Goal: Task Accomplishment & Management: Manage account settings

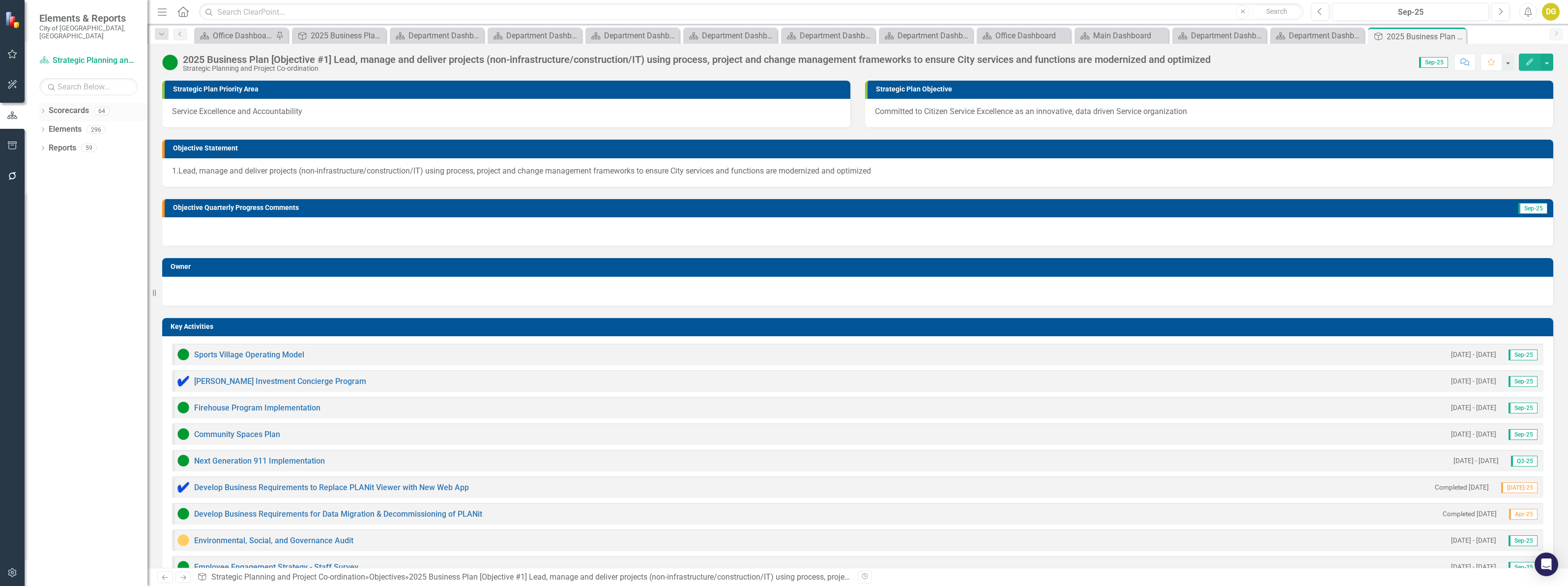
click at [39, 109] on icon "Dropdown" at bounding box center [42, 112] width 7 height 5
click at [49, 201] on icon at bounding box center [48, 203] width 2 height 5
drag, startPoint x: 49, startPoint y: 195, endPoint x: 47, endPoint y: 190, distance: 5.4
click at [49, 199] on icon "Dropdown" at bounding box center [47, 202] width 6 height 7
click at [47, 163] on icon "Dropdown" at bounding box center [47, 166] width 7 height 6
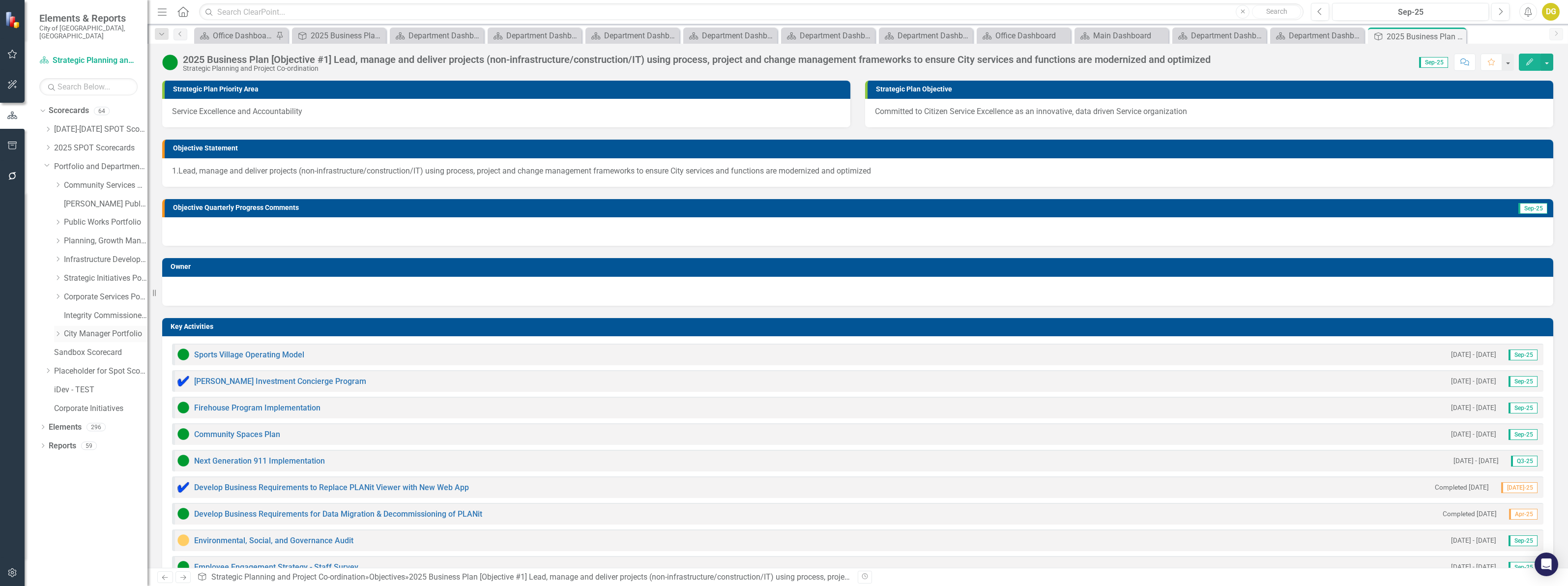
click at [55, 330] on icon "Dropdown" at bounding box center [57, 333] width 7 height 6
click at [86, 365] on link "Office of the City Solicitor" at bounding box center [111, 371] width 74 height 12
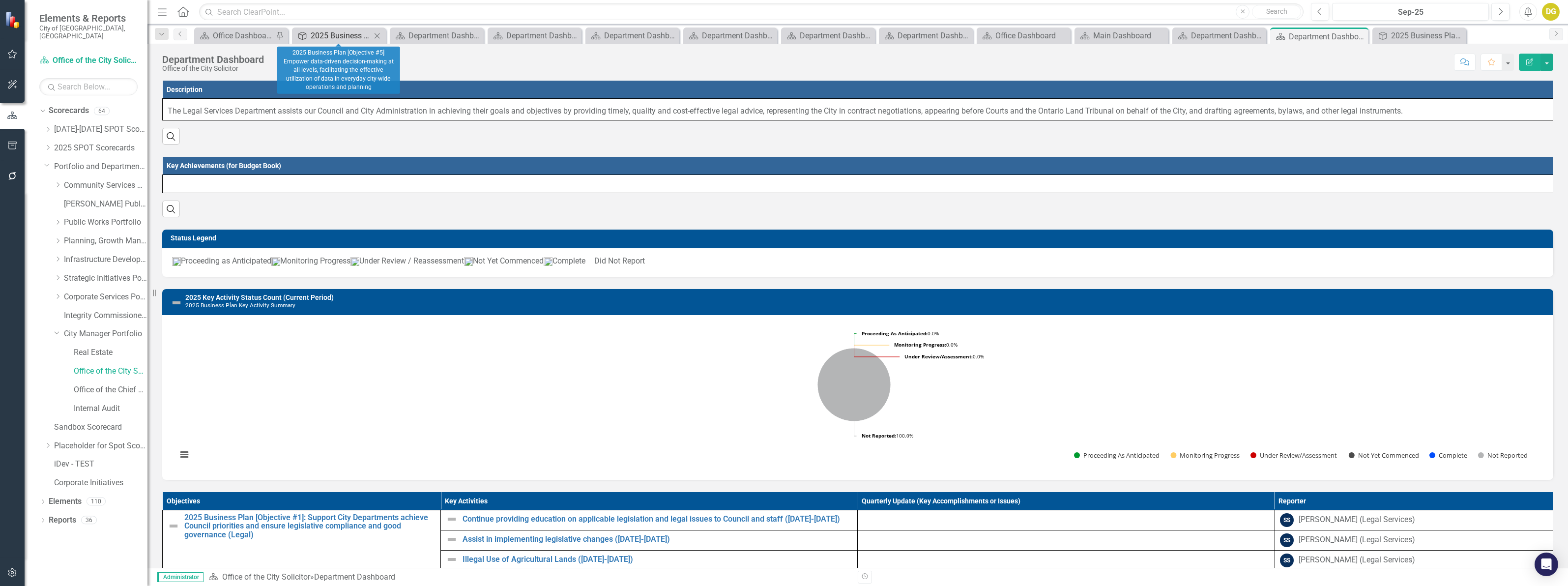
click at [349, 33] on div "2025 Business Plan [Objective #5] Empower data-driven decision-making at all le…" at bounding box center [341, 35] width 61 height 12
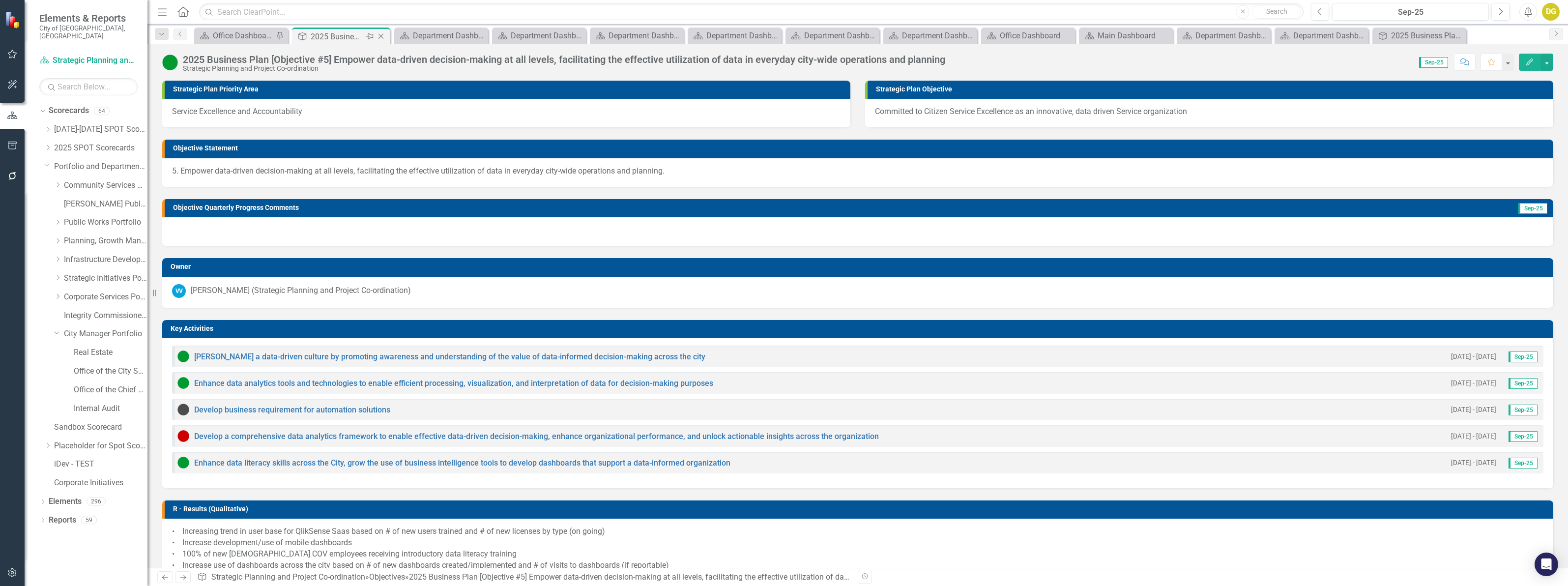
click at [381, 36] on icon "Close" at bounding box center [381, 36] width 10 height 7
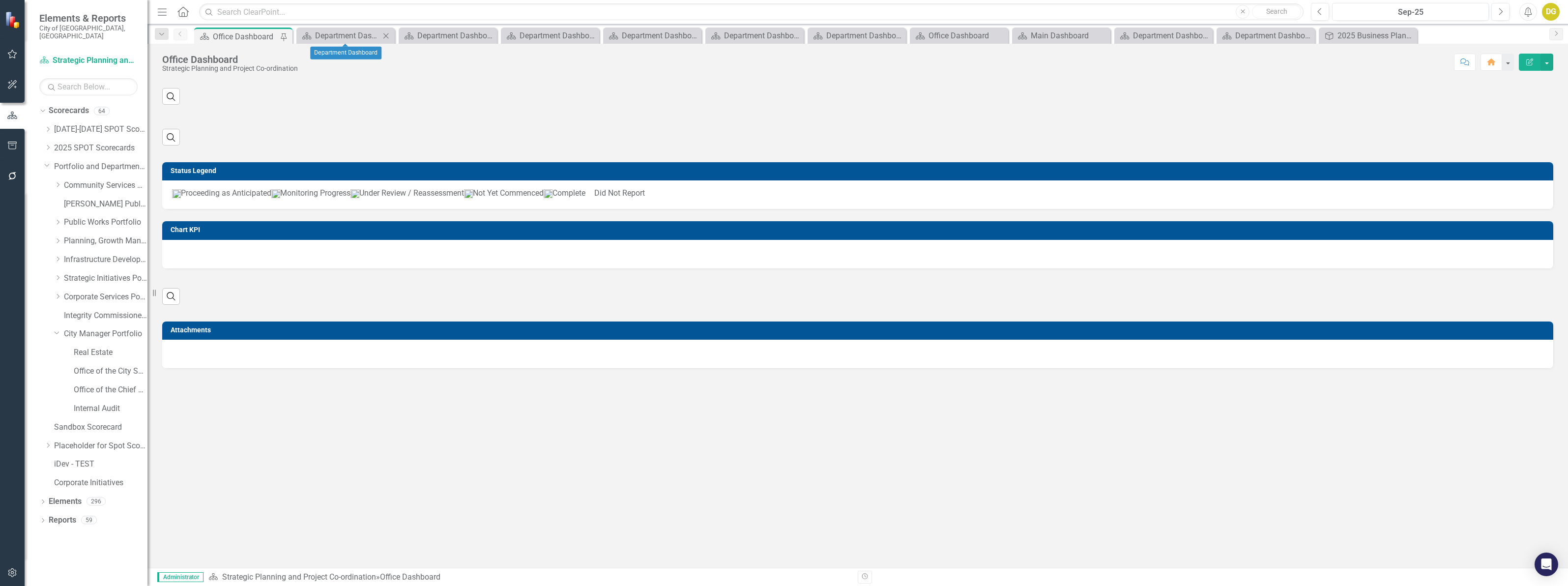
click at [386, 35] on icon at bounding box center [386, 36] width 5 height 5
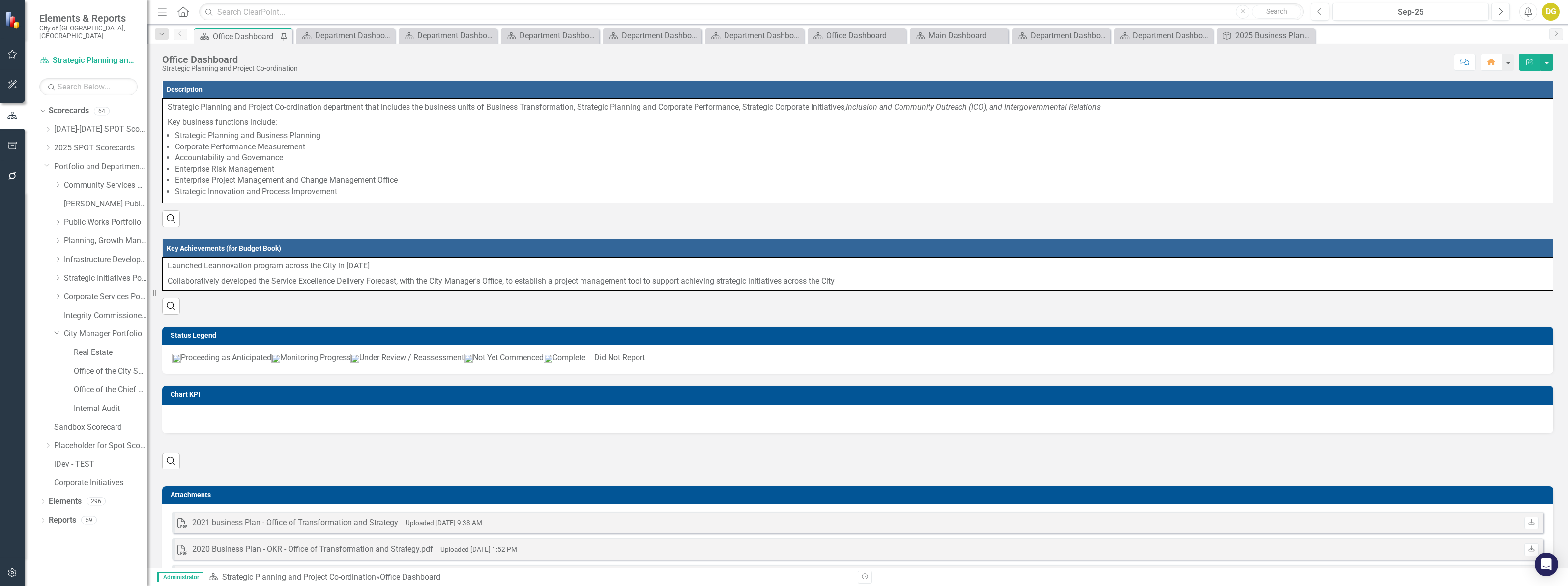
click at [0, 0] on icon at bounding box center [0, 0] width 0 height 0
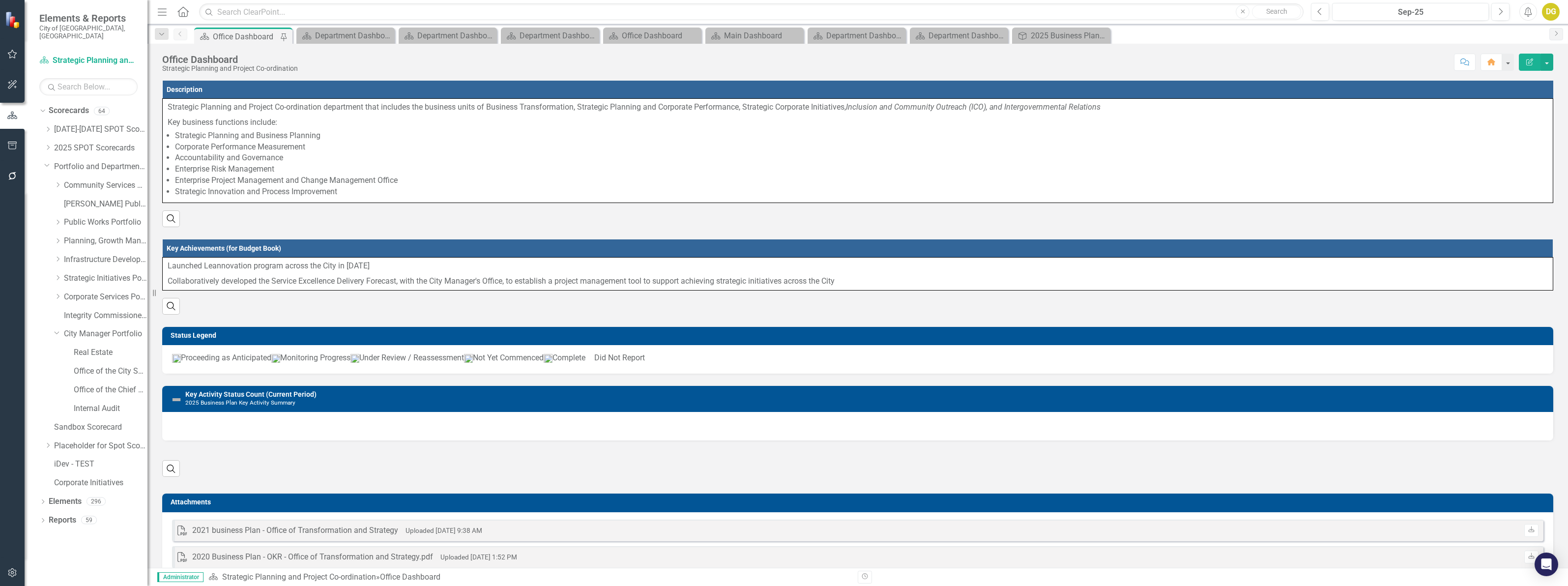
click at [386, 35] on div "Scorecard Department Dashboard Close" at bounding box center [346, 35] width 93 height 12
click at [0, 0] on icon at bounding box center [0, 0] width 0 height 0
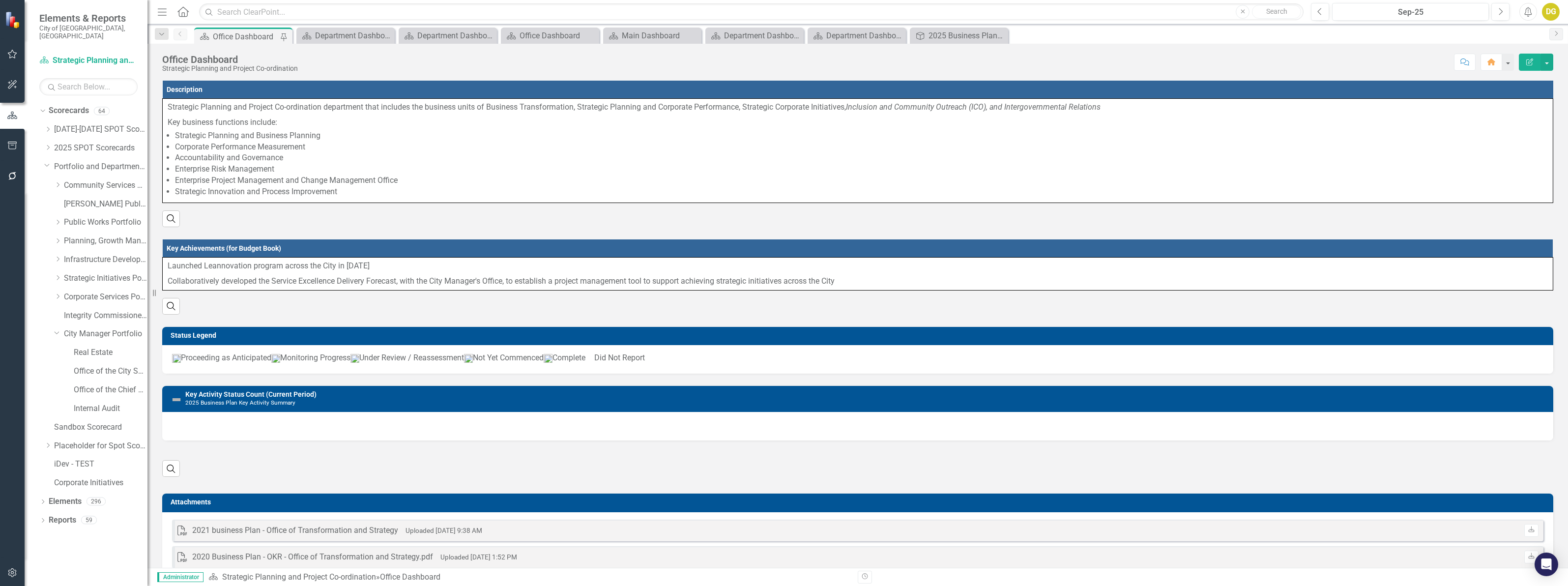
click at [0, 0] on icon at bounding box center [0, 0] width 0 height 0
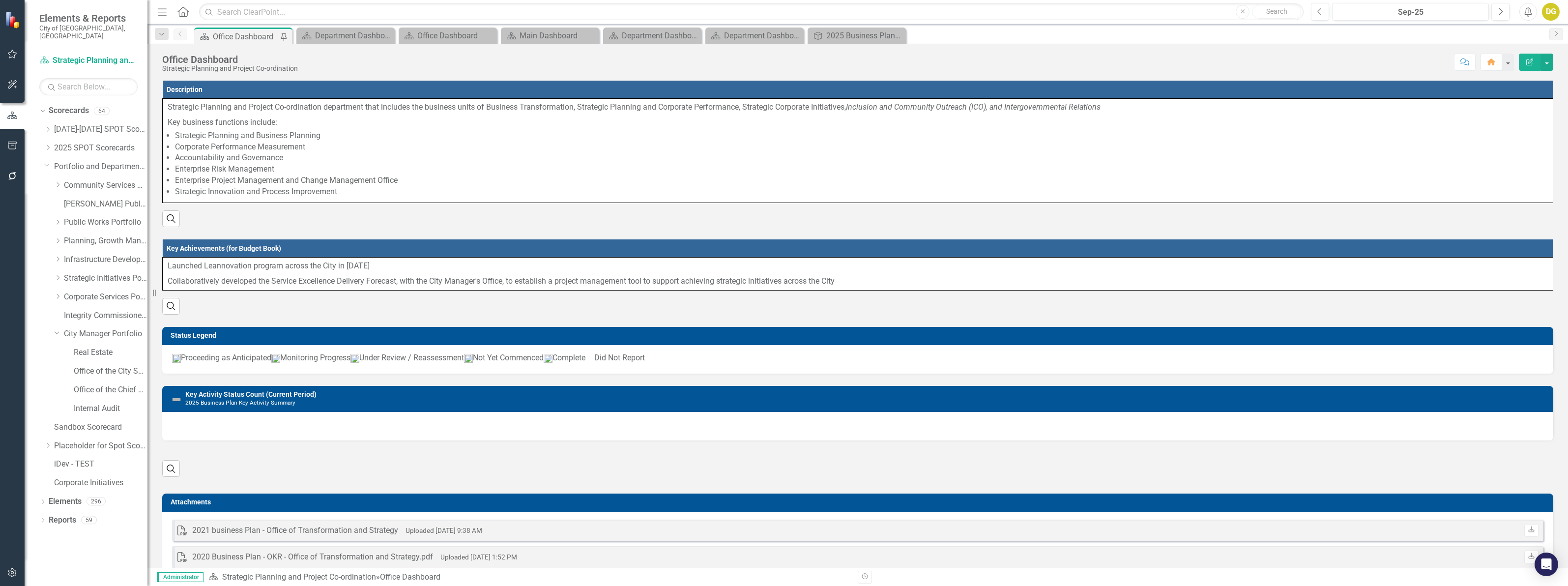
click at [0, 0] on icon at bounding box center [0, 0] width 0 height 0
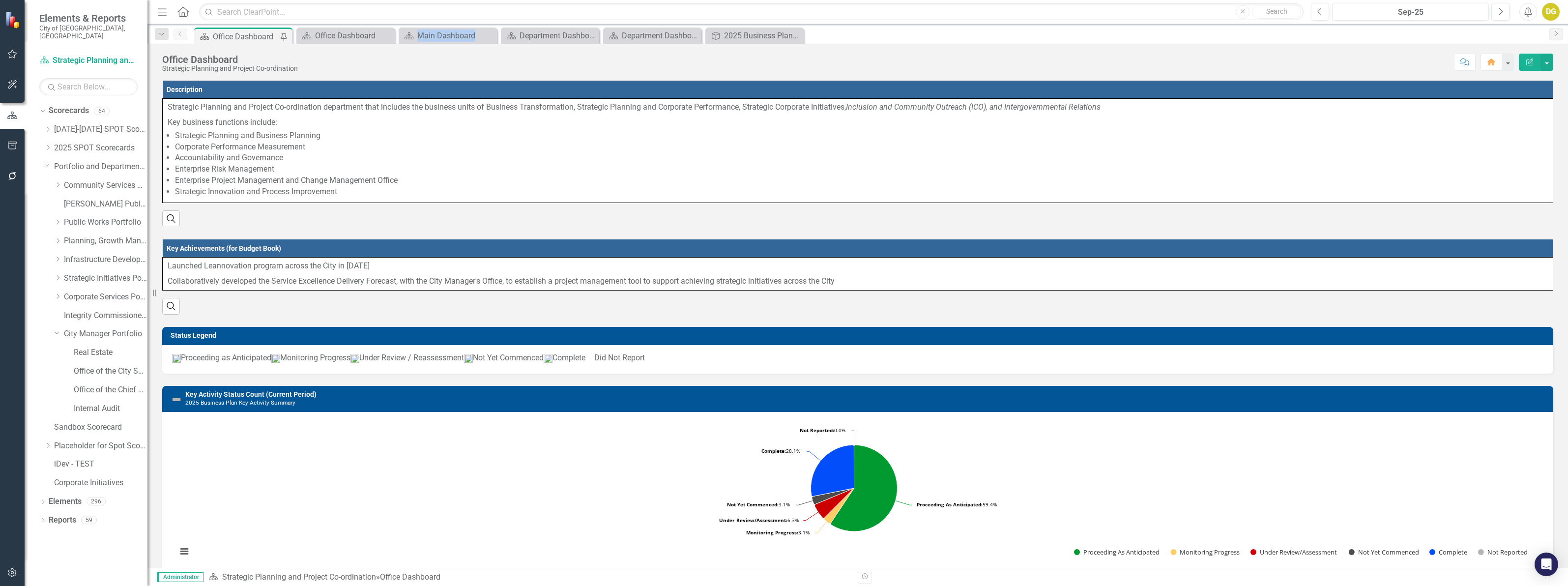
click at [0, 0] on icon at bounding box center [0, 0] width 0 height 0
click at [386, 35] on icon at bounding box center [386, 36] width 5 height 5
click at [0, 0] on icon at bounding box center [0, 0] width 0 height 0
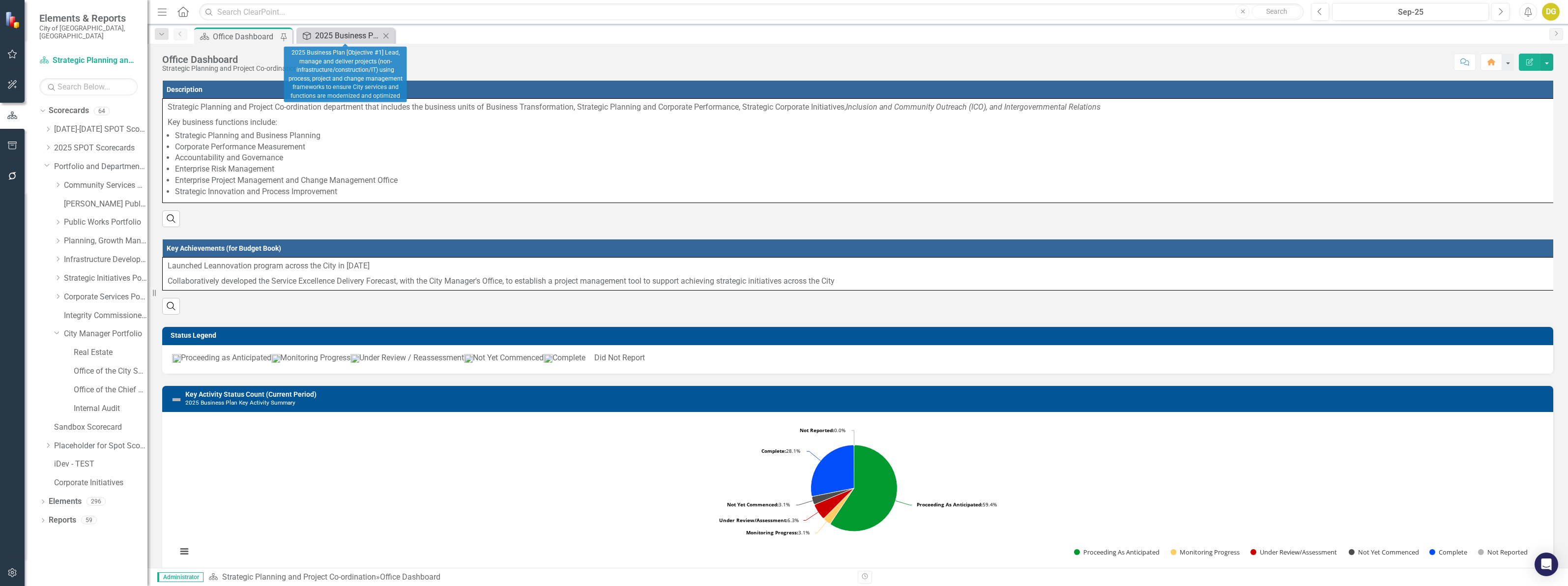
click at [345, 32] on div "2025 Business Plan [Objective #1] Lead, manage and deliver projects (non-infras…" at bounding box center [347, 35] width 65 height 12
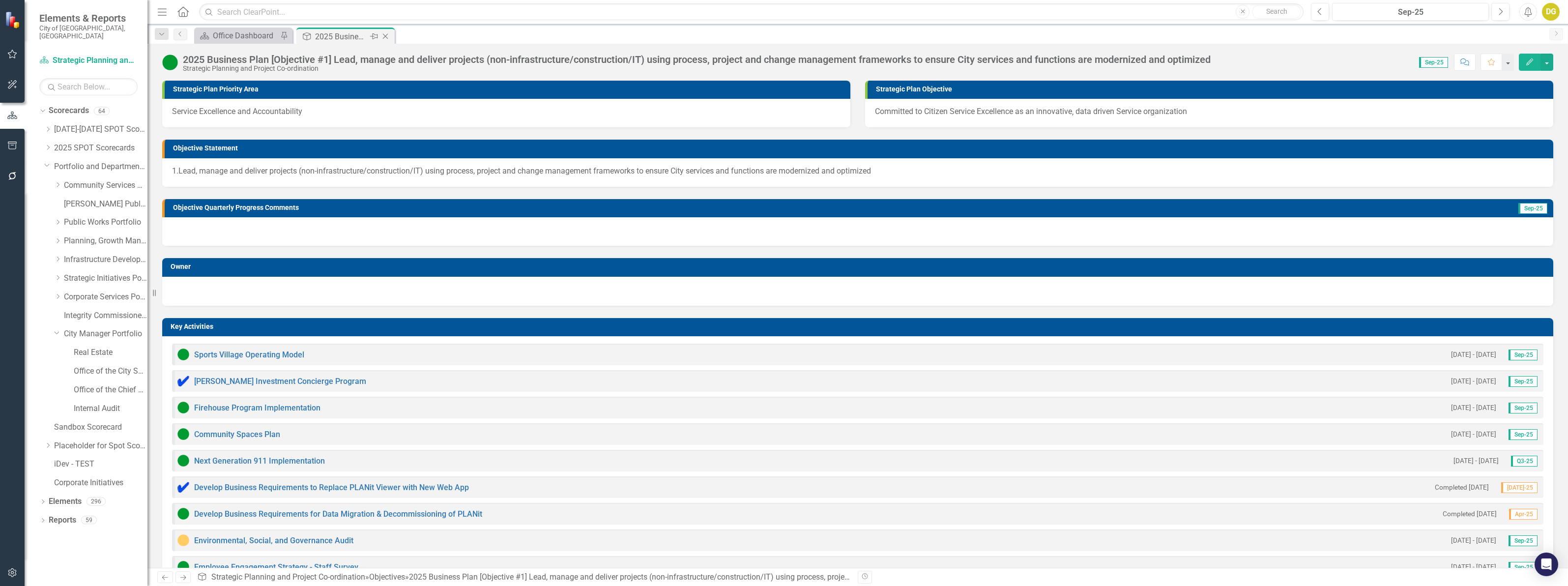
click at [385, 34] on icon "Close" at bounding box center [386, 36] width 10 height 7
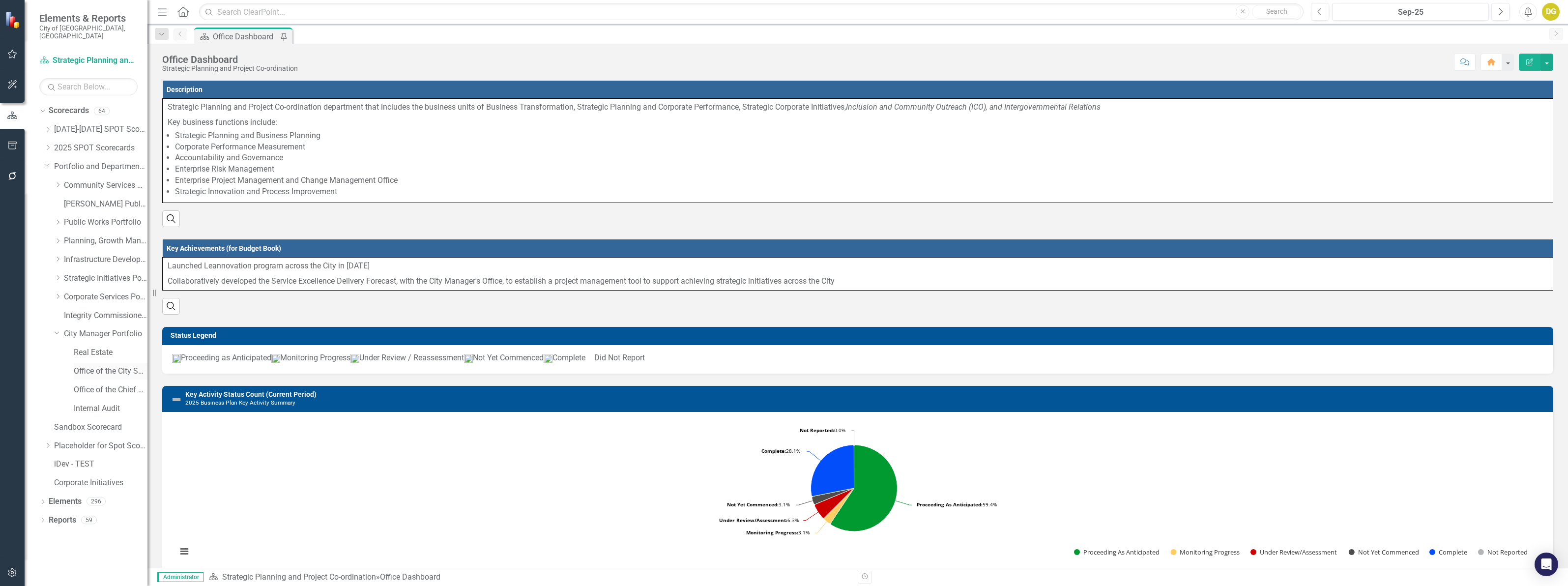
click at [103, 366] on link "Office of the City Solicitor" at bounding box center [111, 371] width 74 height 12
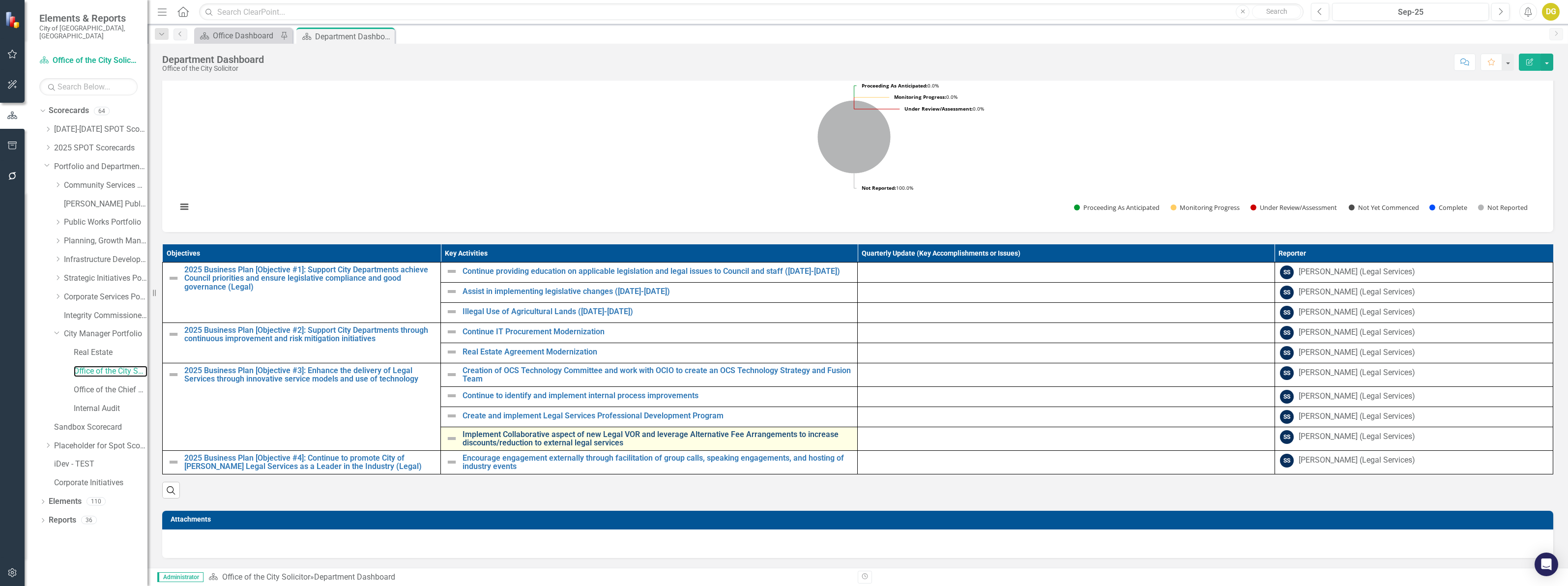
scroll to position [265, 0]
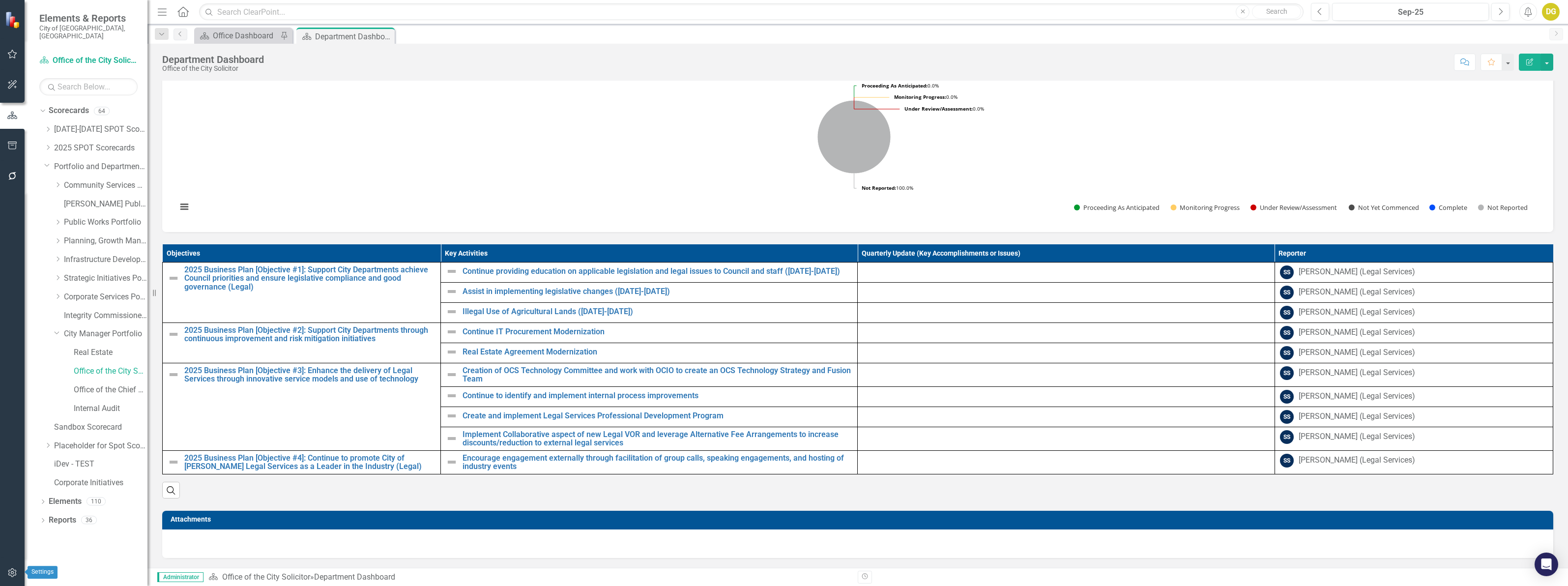
click at [10, 570] on icon "button" at bounding box center [12, 572] width 10 height 7
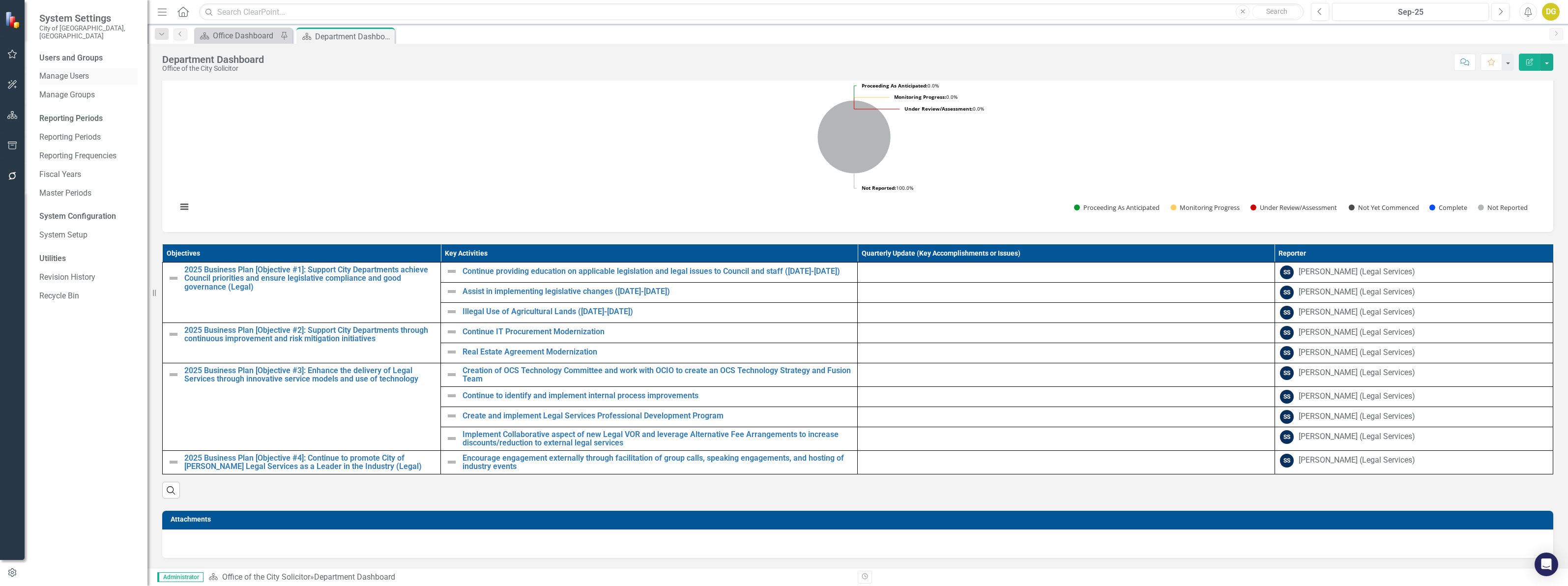
click at [60, 71] on link "Manage Users" at bounding box center [88, 77] width 98 height 12
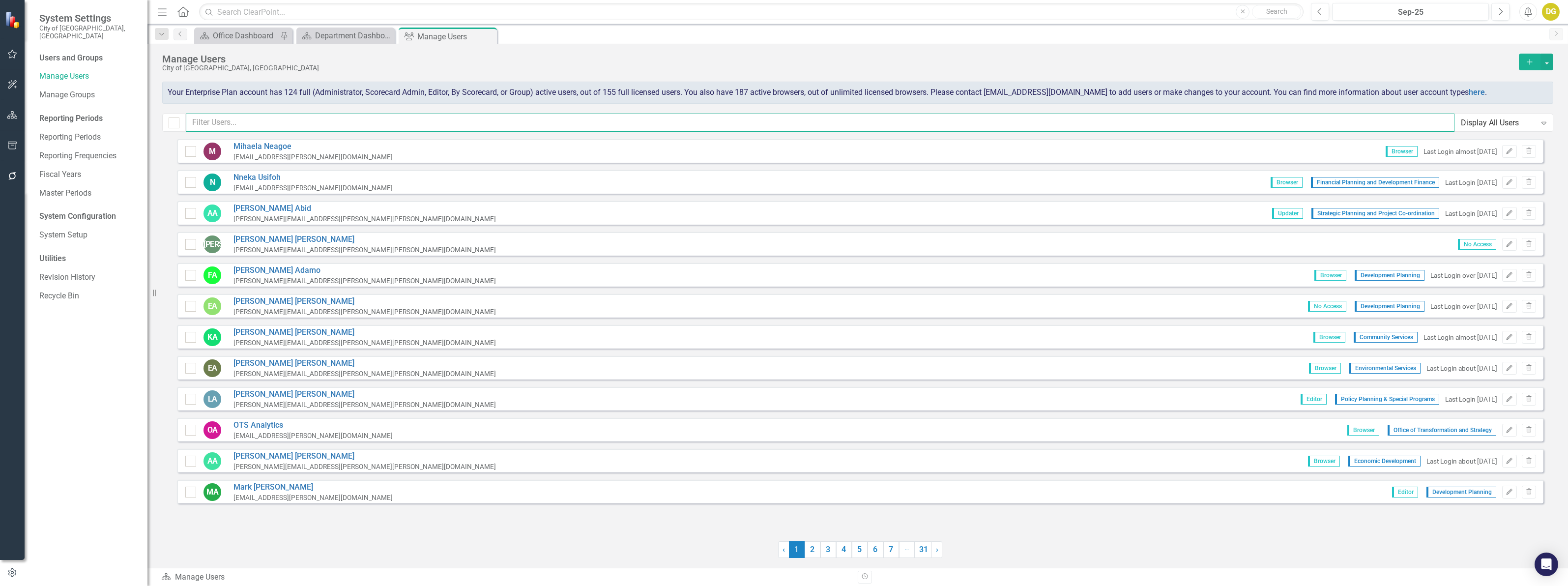
click at [213, 130] on input "text" at bounding box center [820, 122] width 1269 height 18
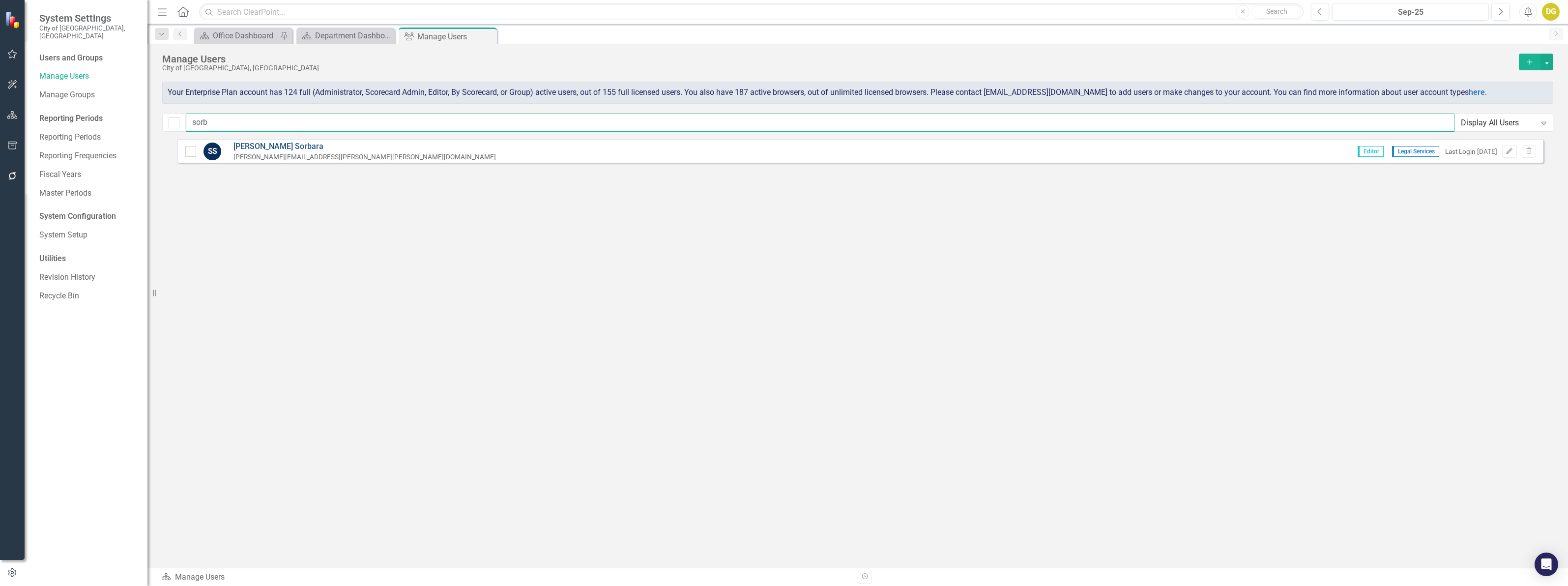
type input "sorb"
click at [241, 146] on link "[PERSON_NAME]" at bounding box center [364, 146] width 262 height 12
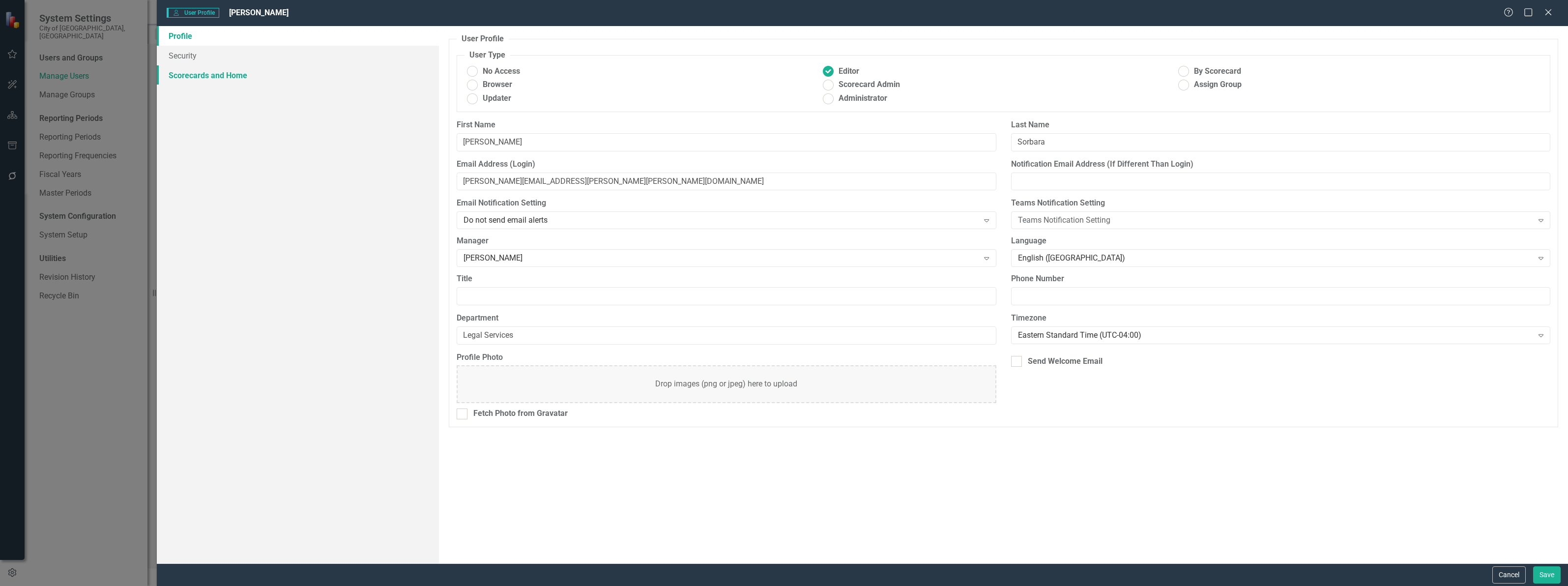
click at [222, 72] on link "Scorecards and Home" at bounding box center [297, 76] width 282 height 20
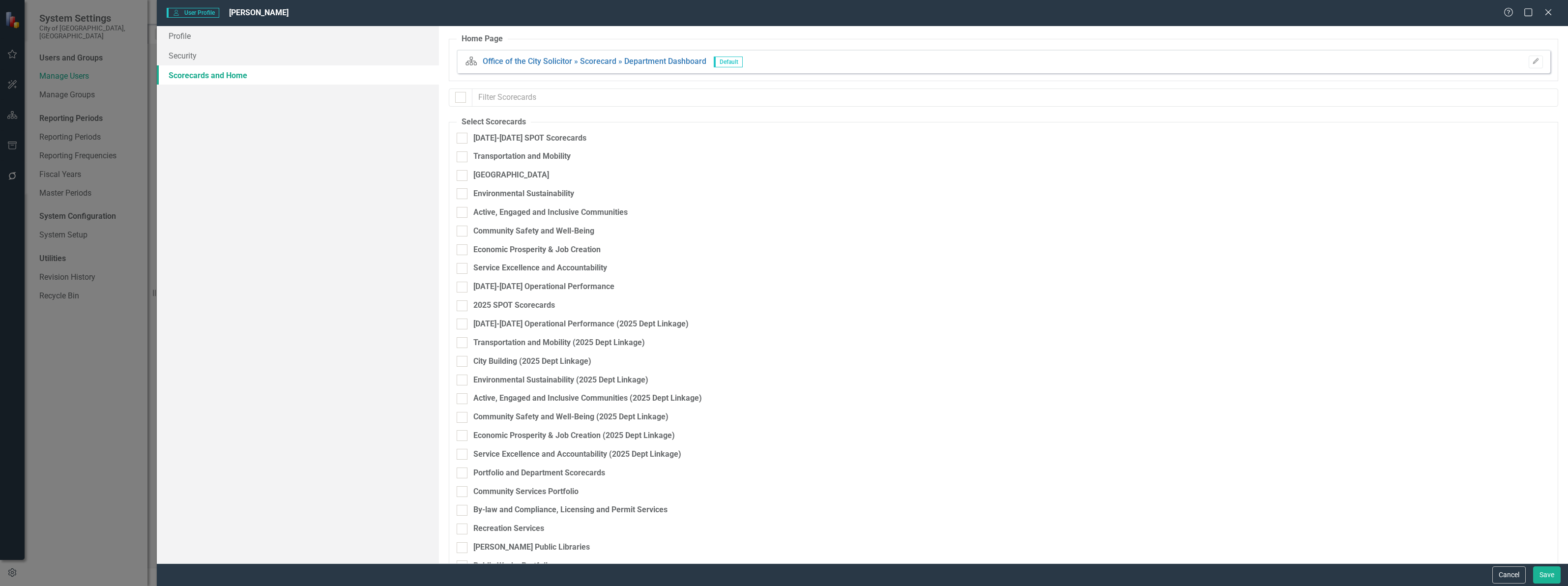
checkbox input "false"
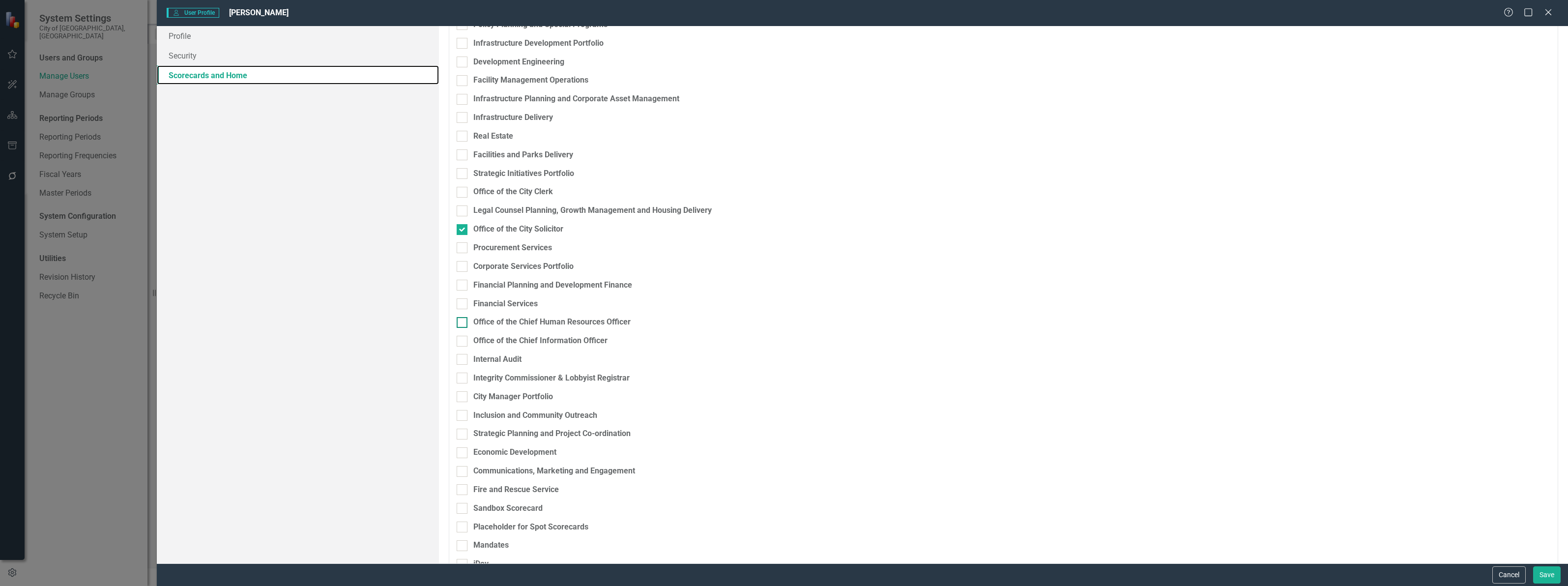
scroll to position [676, 0]
click at [180, 34] on link "Profile" at bounding box center [297, 36] width 282 height 20
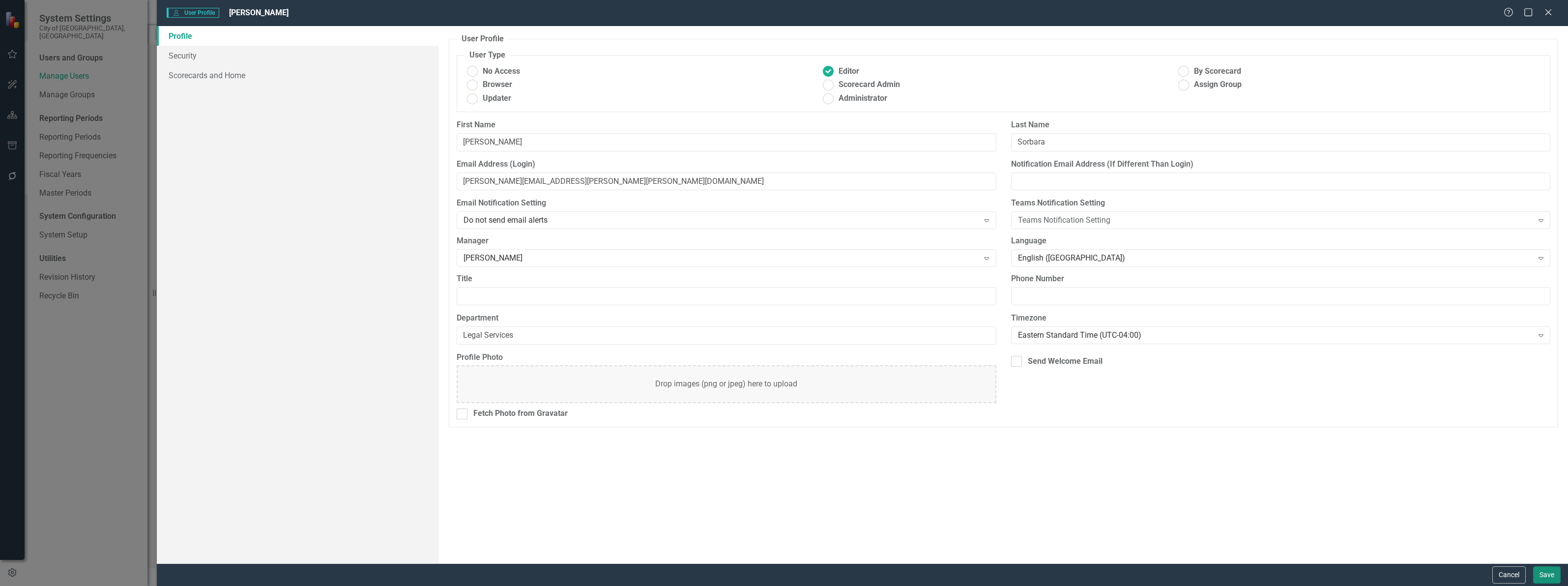
click at [1537, 574] on button "Save" at bounding box center [1546, 574] width 27 height 17
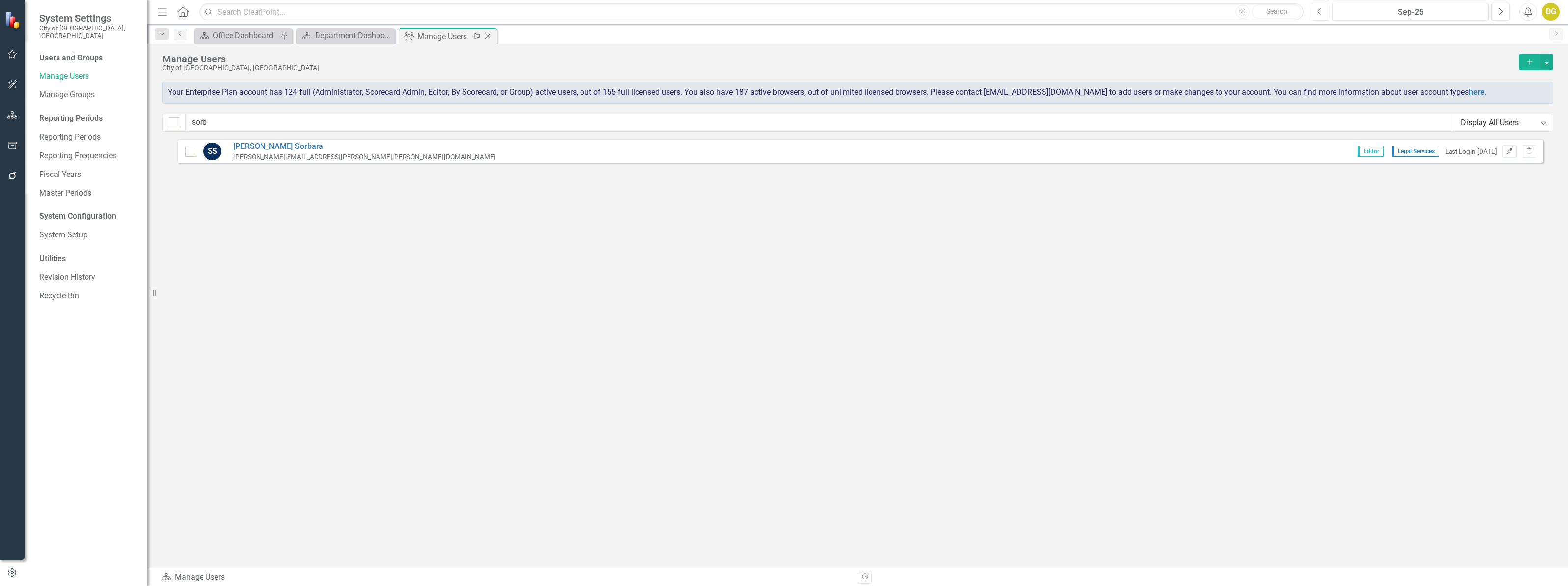
click at [488, 36] on icon at bounding box center [488, 37] width 5 height 5
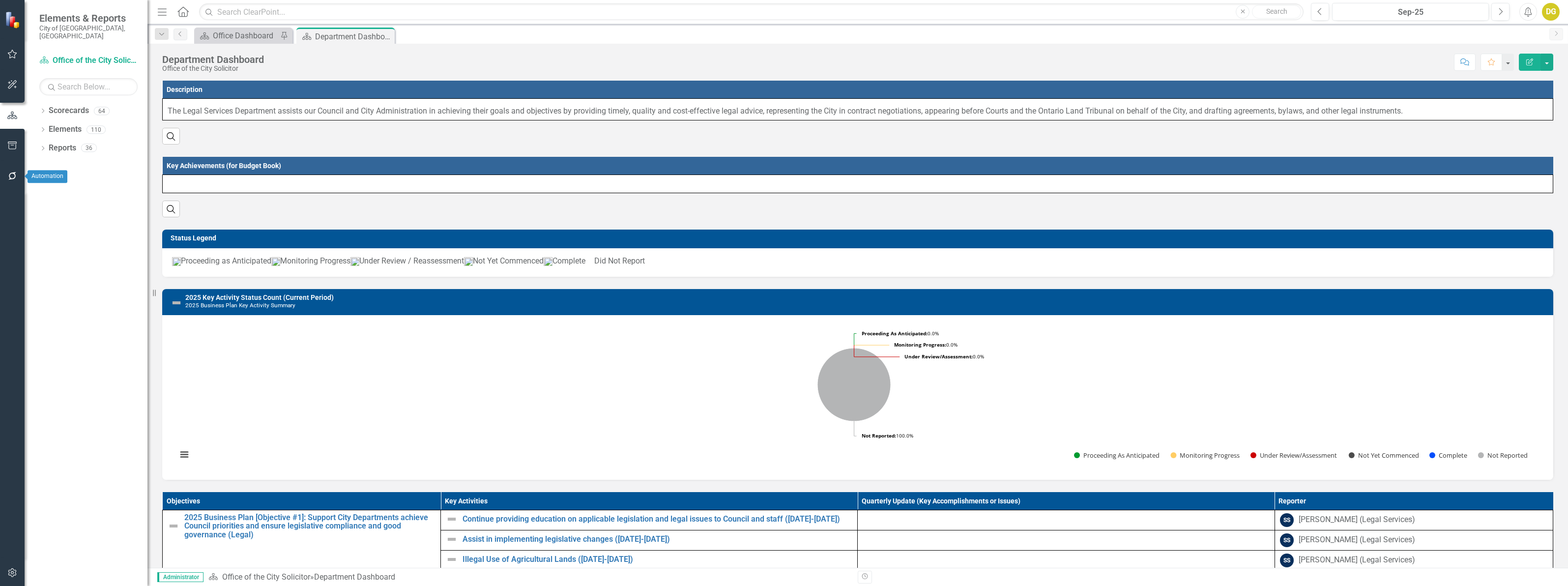
click at [12, 173] on icon "button" at bounding box center [12, 176] width 10 height 7
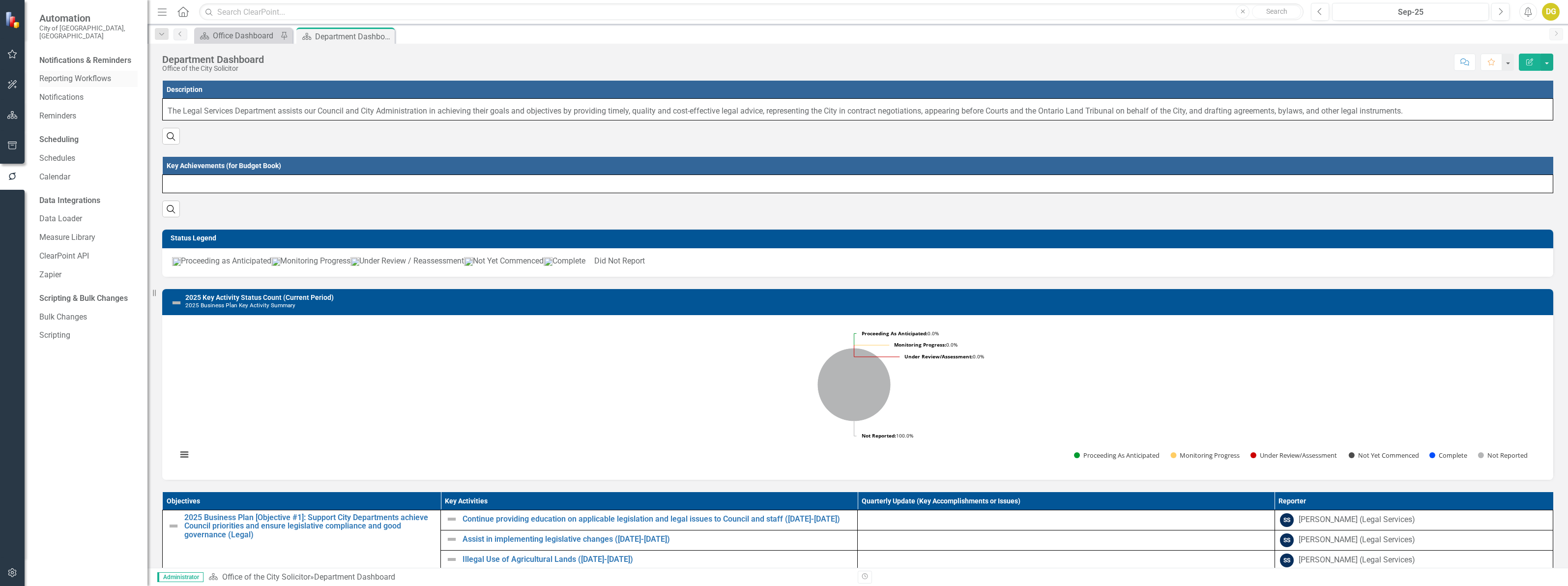
click at [64, 73] on link "Reporting Workflows" at bounding box center [88, 79] width 98 height 12
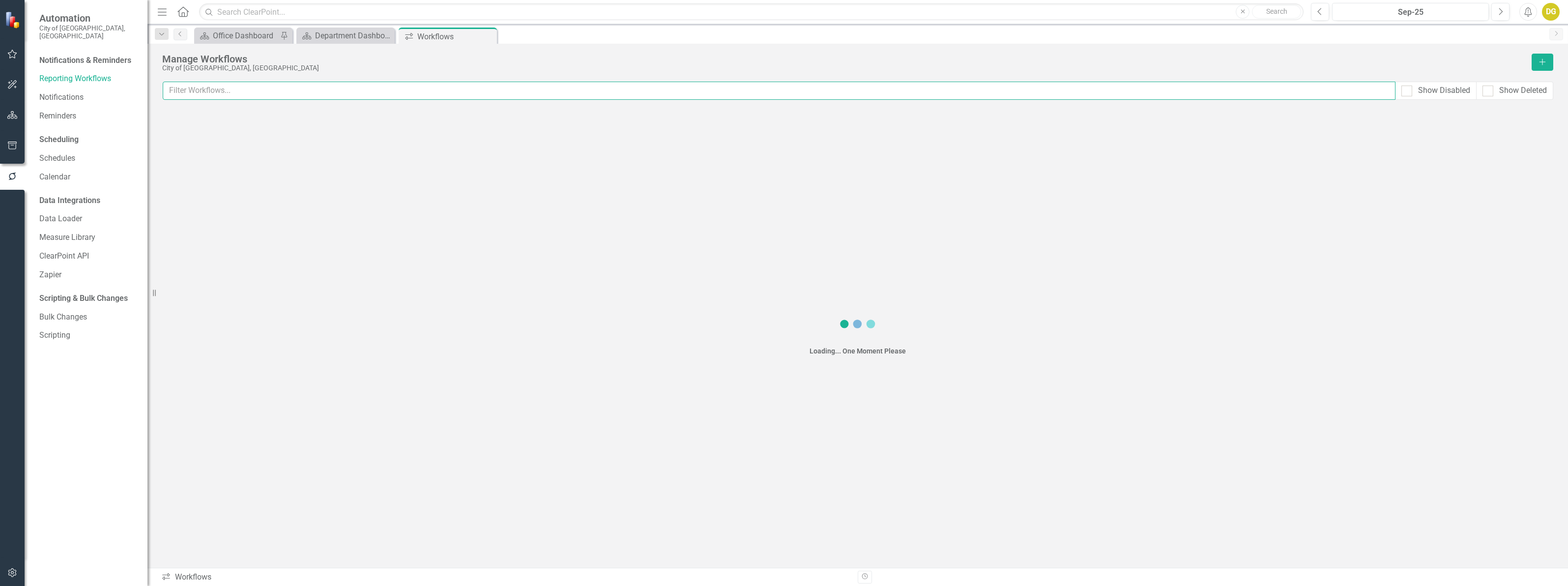
click at [265, 88] on input "text" at bounding box center [779, 91] width 1233 height 18
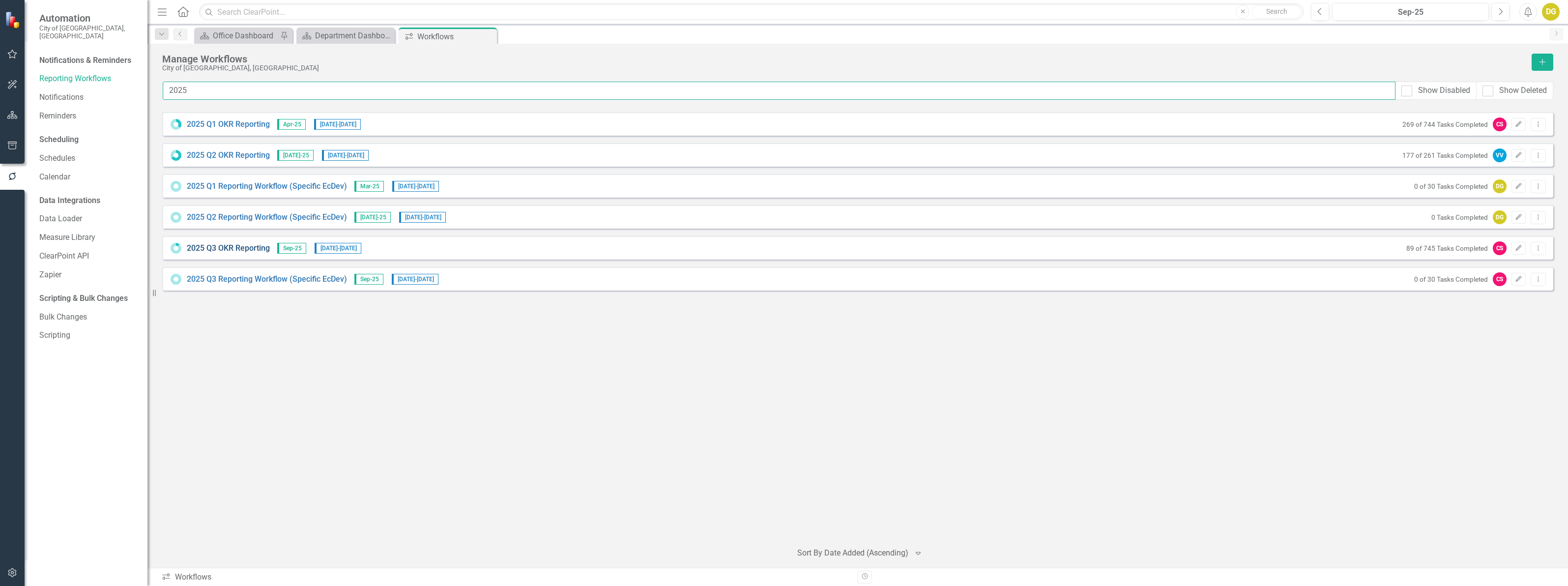
type input "2025"
click at [245, 245] on link "2025 Q3 OKR Reporting" at bounding box center [228, 249] width 83 height 12
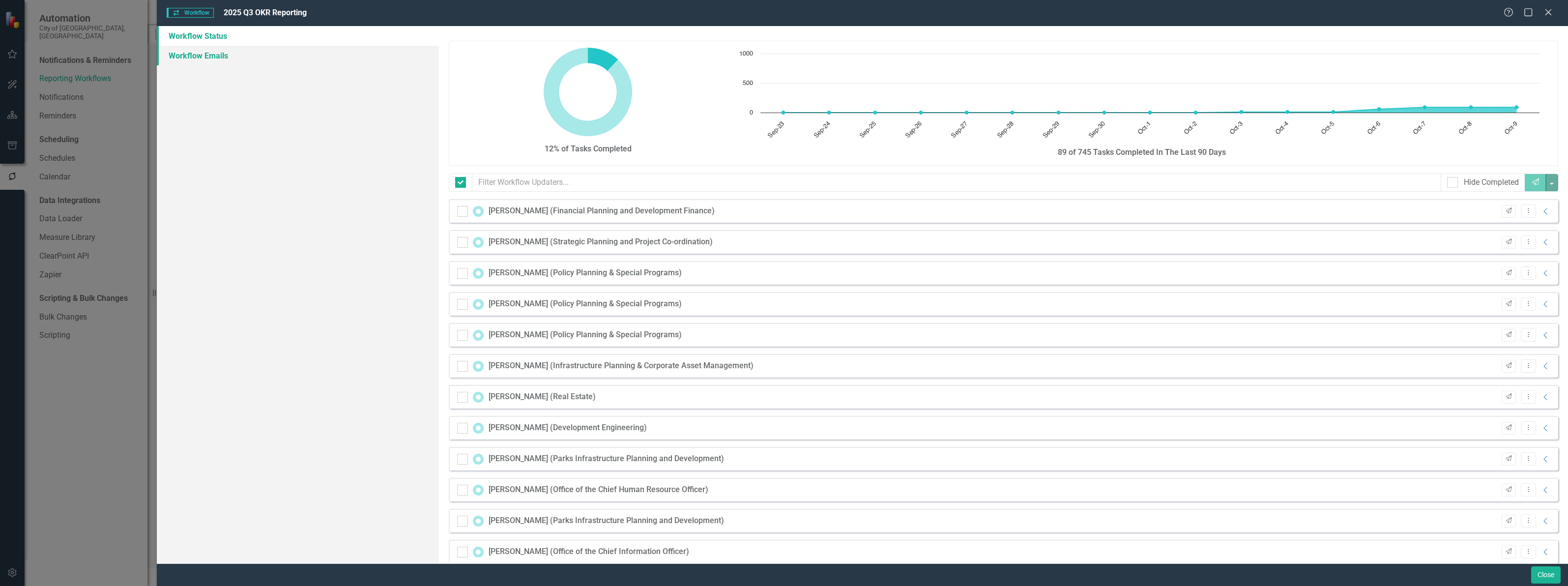
checkbox input "false"
click at [212, 55] on link "Workflow Emails" at bounding box center [297, 56] width 282 height 20
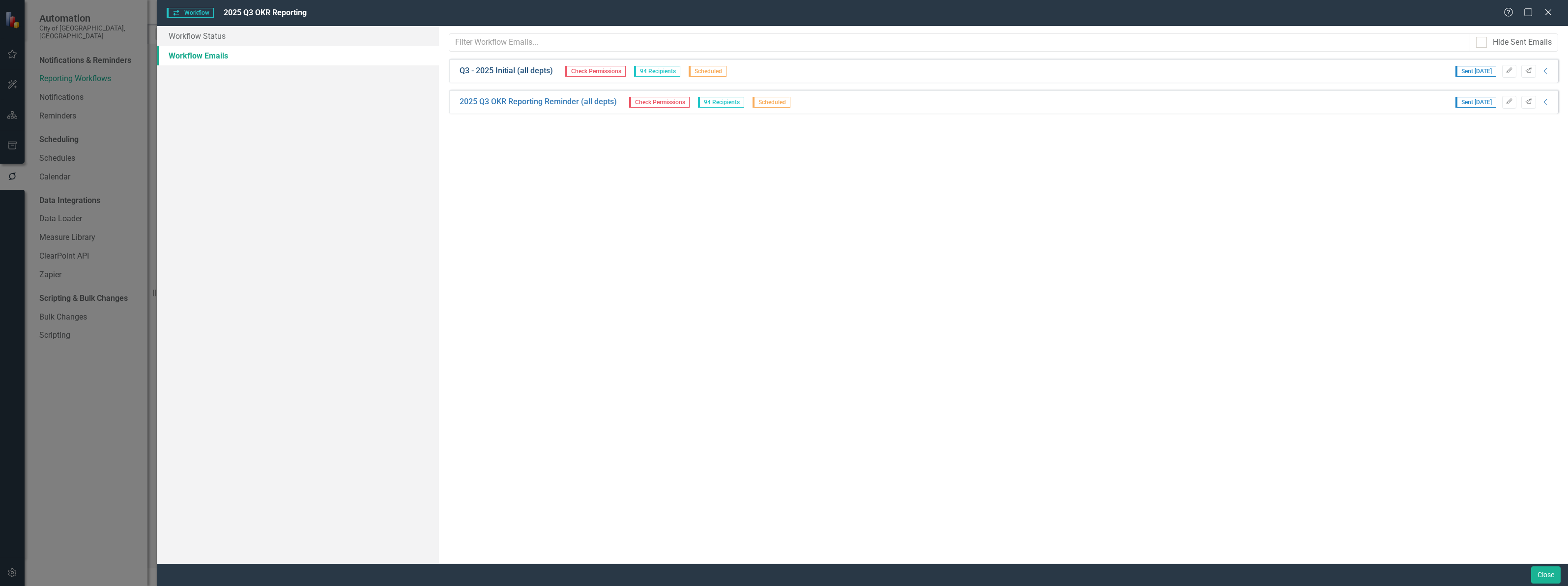
click at [513, 70] on link "Q3 - 2025 Initial (all depts)" at bounding box center [506, 72] width 93 height 12
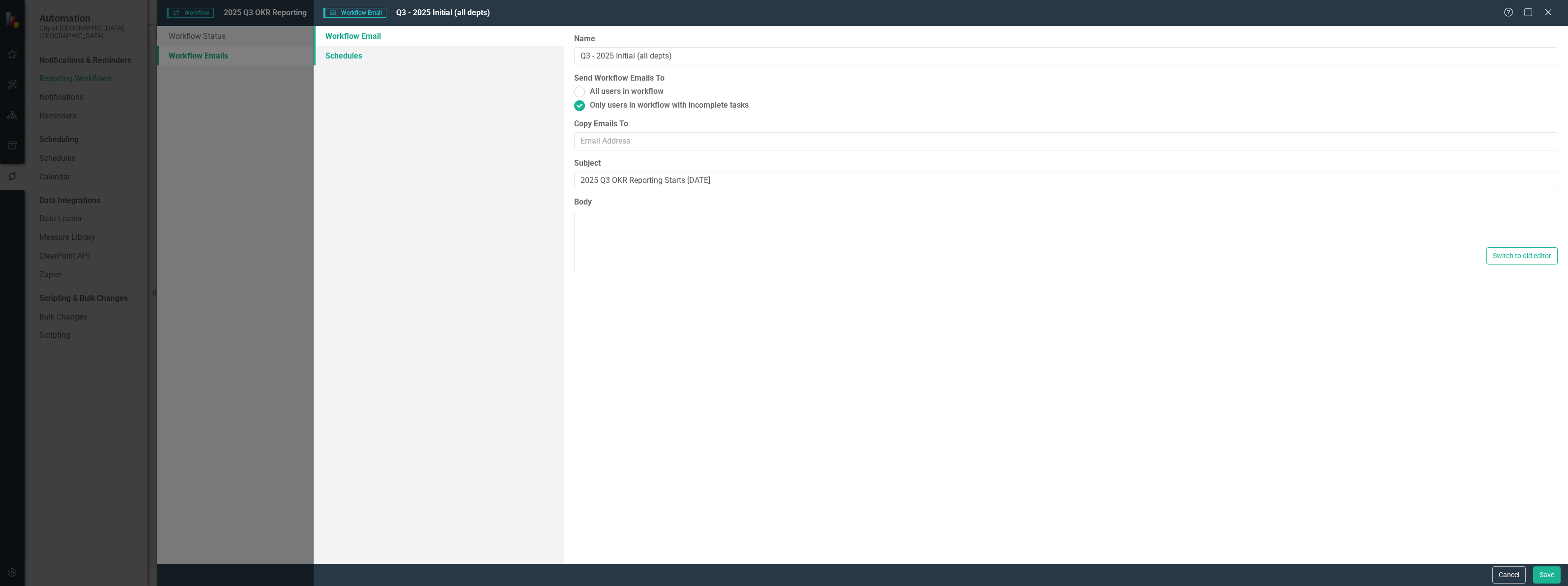
click at [370, 52] on link "Schedules" at bounding box center [439, 56] width 251 height 20
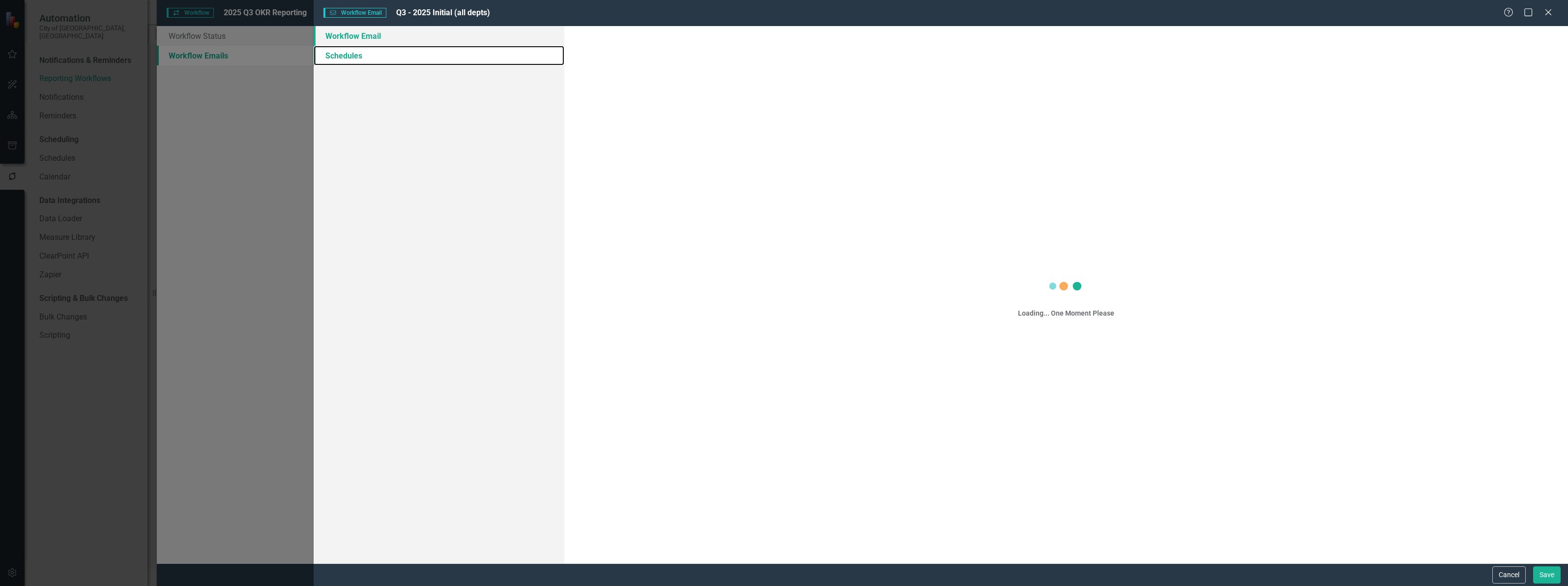
type textarea "<p>Dear {FirstName},</p> <p>The 2025 Q3 OKR progress reporting cycle in ClearPo…"
click at [358, 36] on link "Workflow Email" at bounding box center [439, 36] width 251 height 20
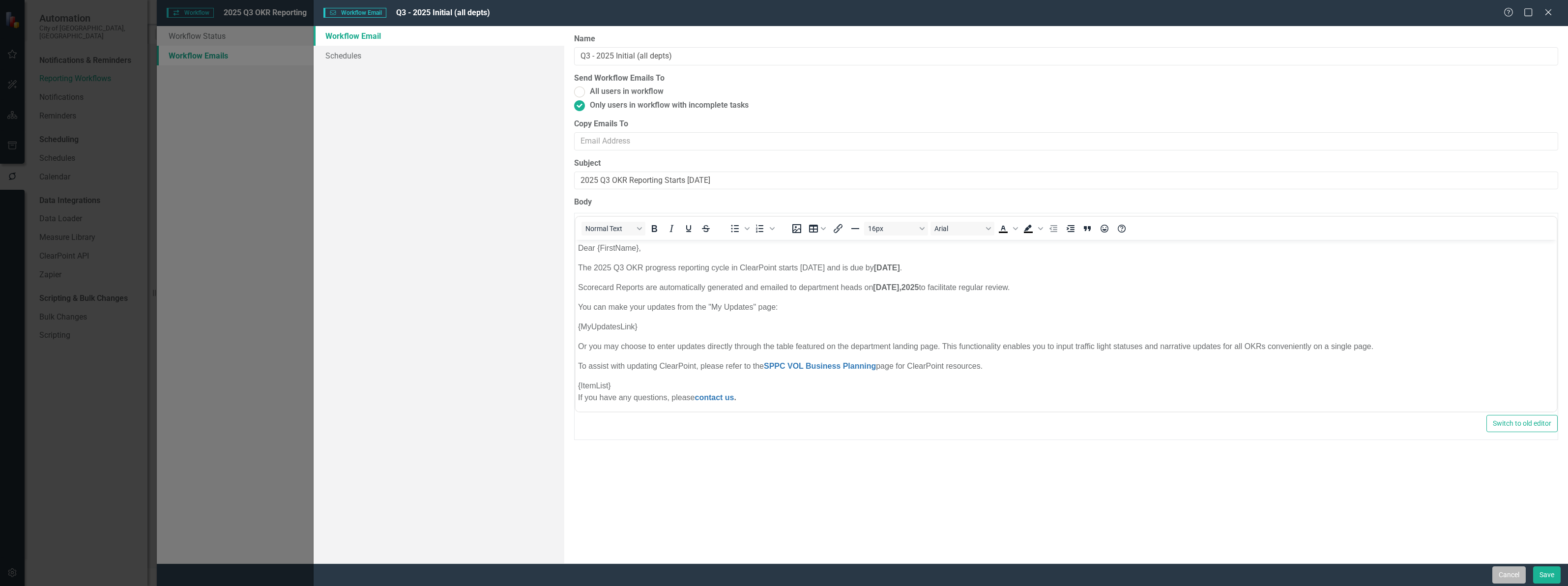
click at [1501, 572] on button "Cancel" at bounding box center [1509, 574] width 33 height 17
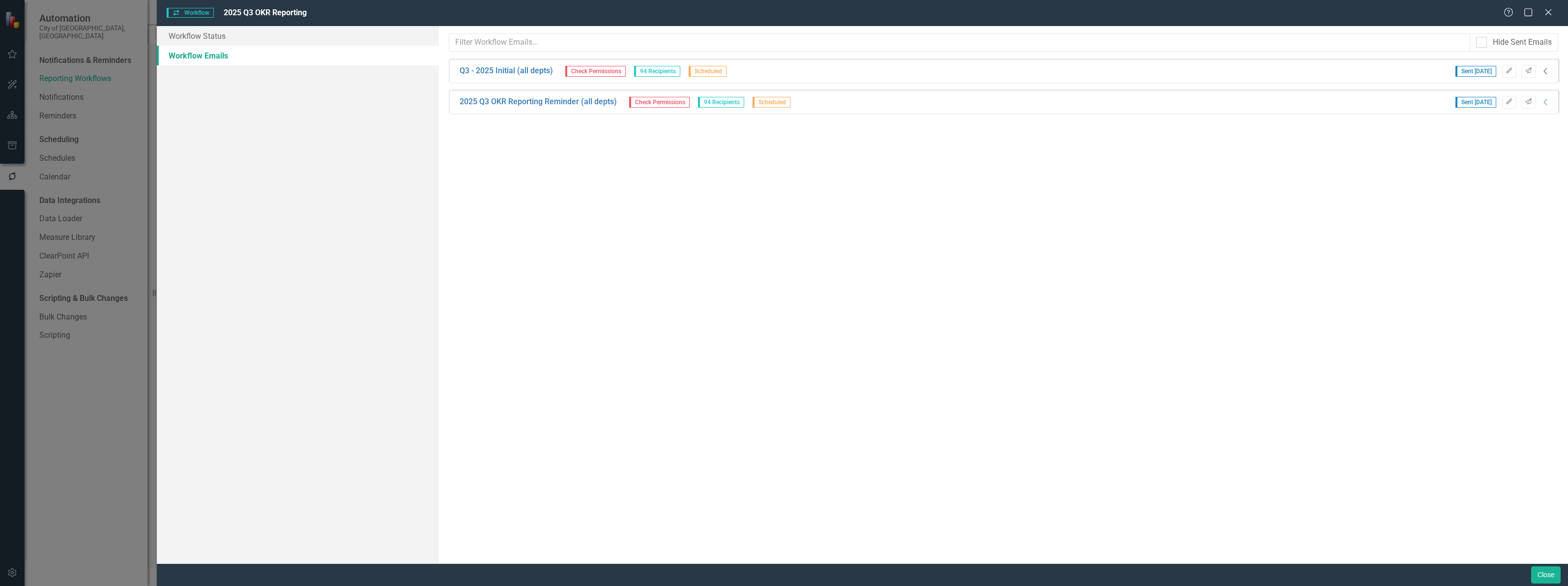
click at [1545, 72] on icon "Collapse" at bounding box center [1546, 71] width 10 height 7
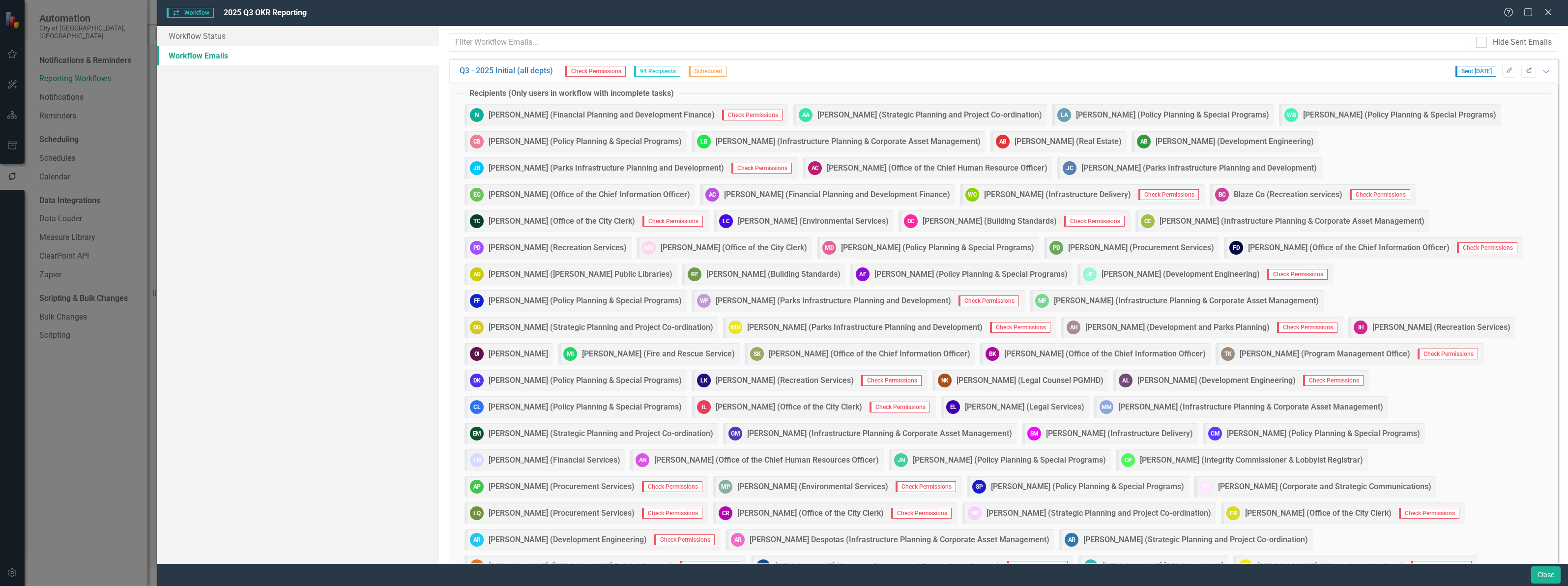
scroll to position [297, 0]
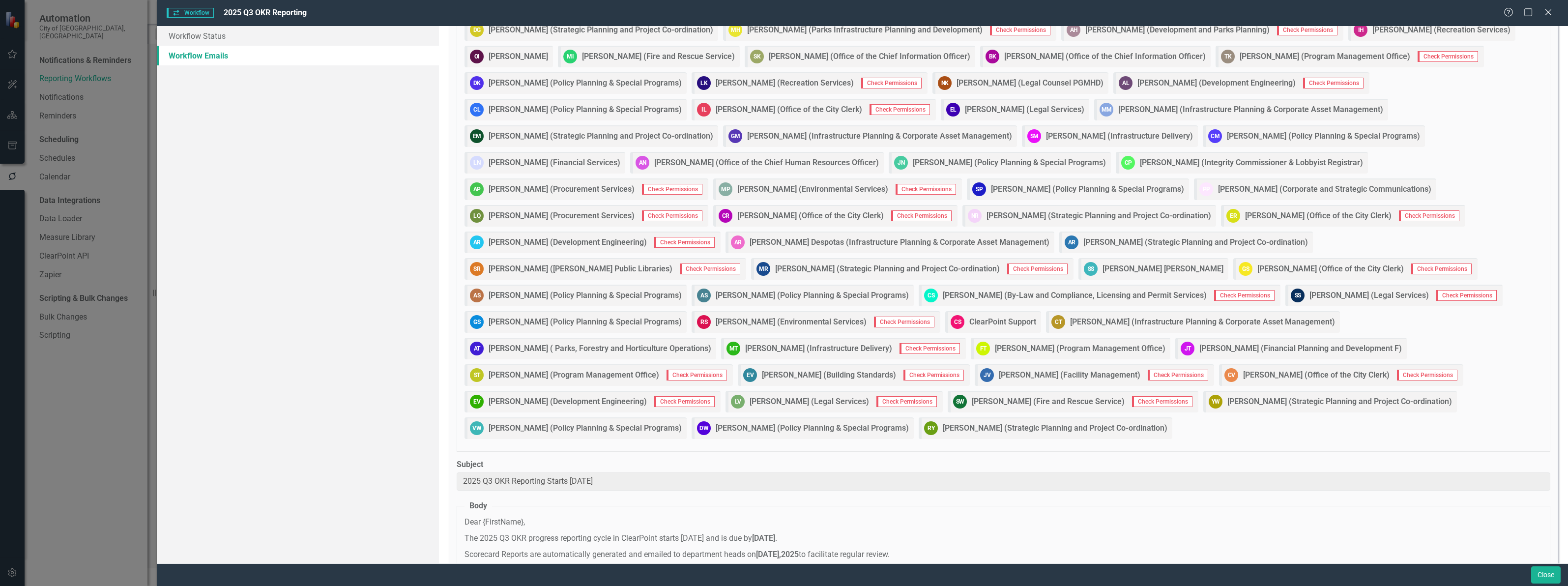
click at [1310, 296] on strong "[PERSON_NAME] (Legal Services)" at bounding box center [1369, 295] width 119 height 12
click at [1436, 295] on span "Check Permissions" at bounding box center [1466, 295] width 61 height 11
click at [1310, 292] on strong "[PERSON_NAME] (Legal Services)" at bounding box center [1369, 295] width 119 height 12
click at [1544, 574] on button "Close" at bounding box center [1546, 574] width 29 height 17
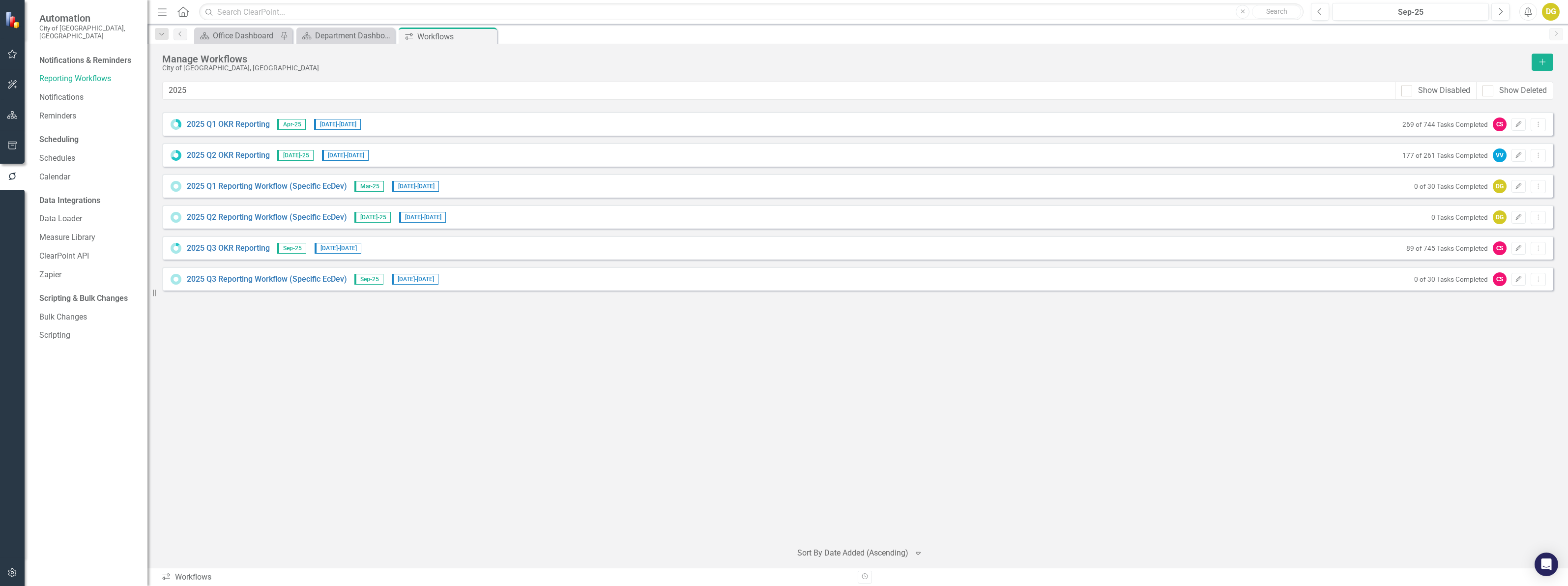
click at [12, 573] on icon "button" at bounding box center [12, 572] width 10 height 7
click at [67, 71] on link "Manage Users" at bounding box center [88, 77] width 98 height 12
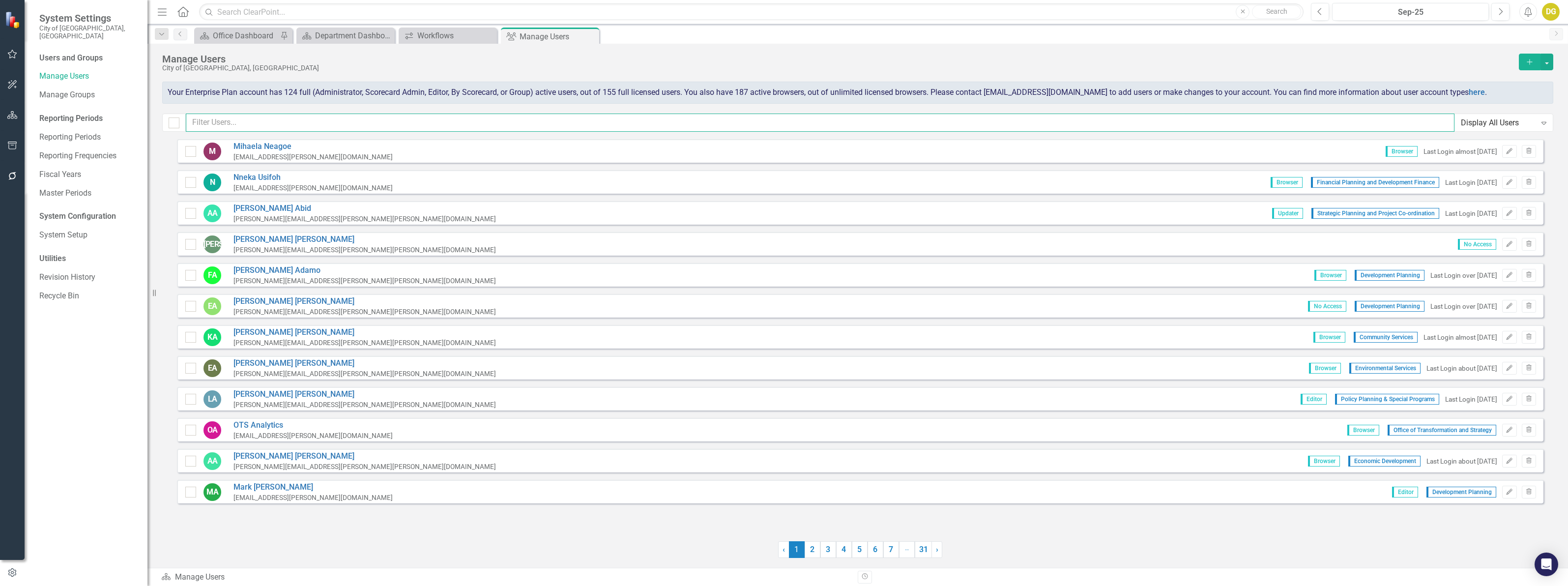
click at [222, 130] on input "text" at bounding box center [820, 122] width 1269 height 18
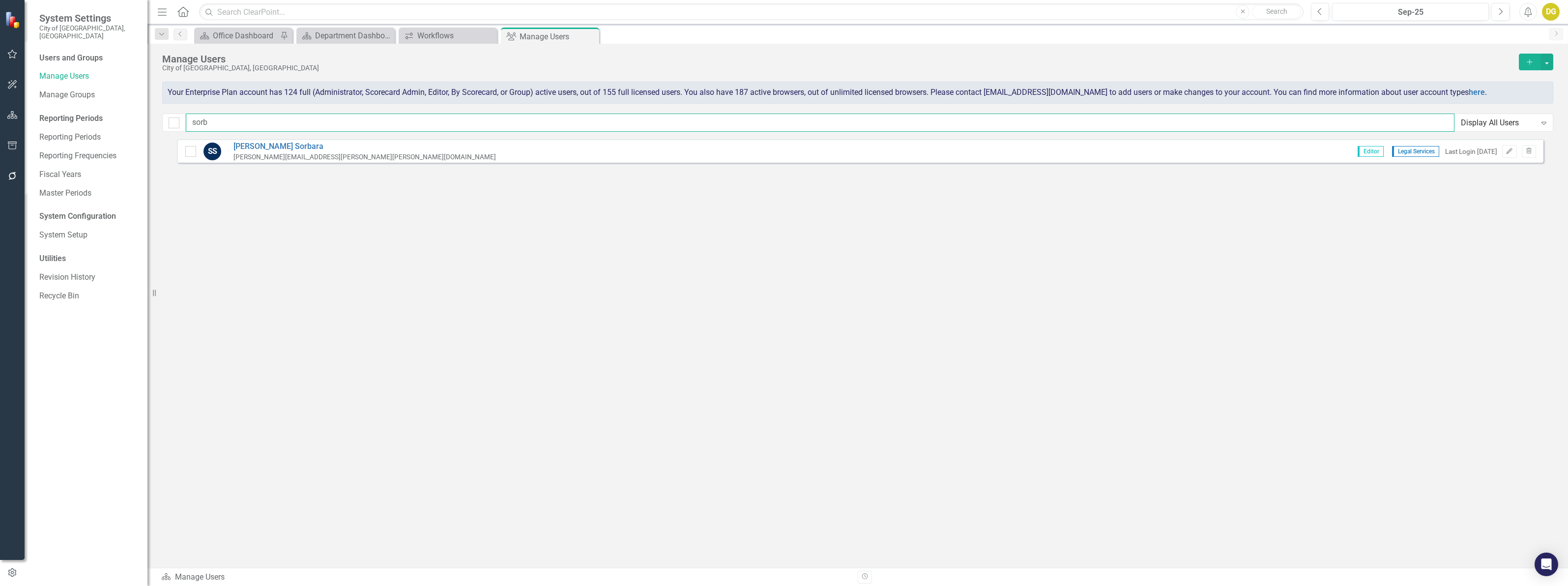
type input "sorb"
click at [357, 31] on div "Department Dashboard" at bounding box center [347, 35] width 65 height 12
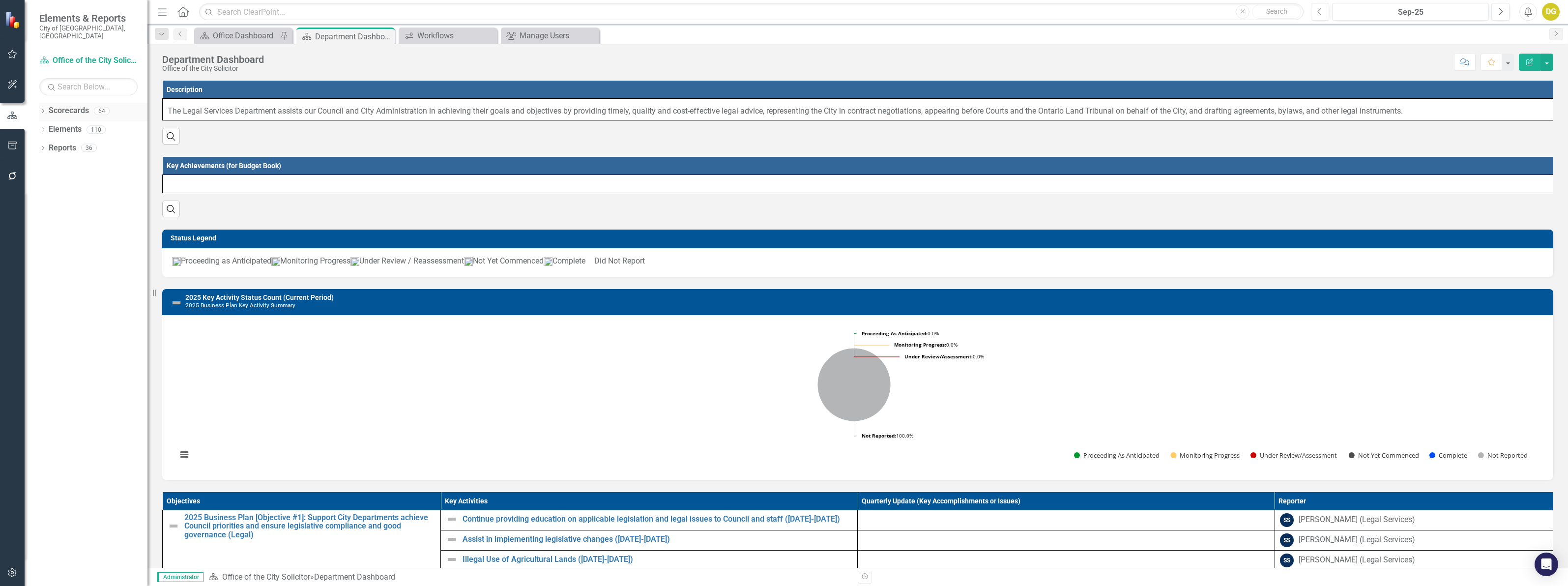
click at [39, 109] on icon "Dropdown" at bounding box center [42, 112] width 7 height 5
click at [47, 163] on icon "Dropdown" at bounding box center [47, 166] width 7 height 6
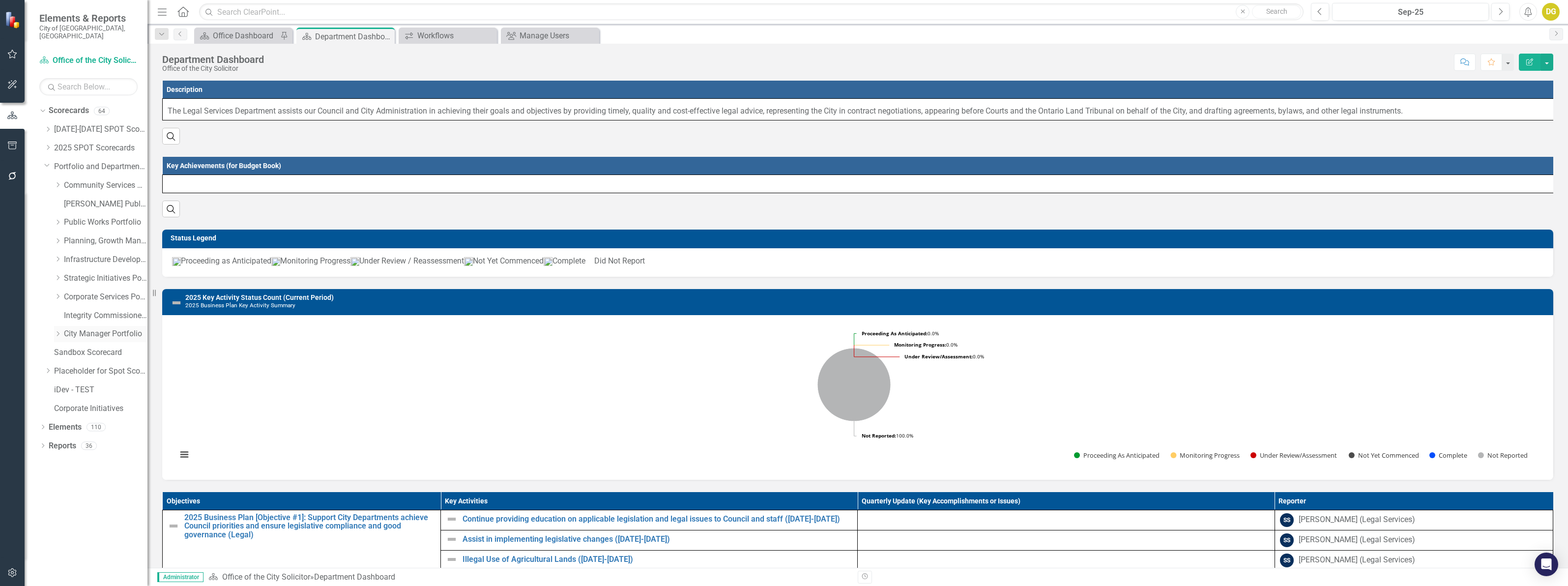
click at [58, 330] on icon "Dropdown" at bounding box center [57, 333] width 7 height 6
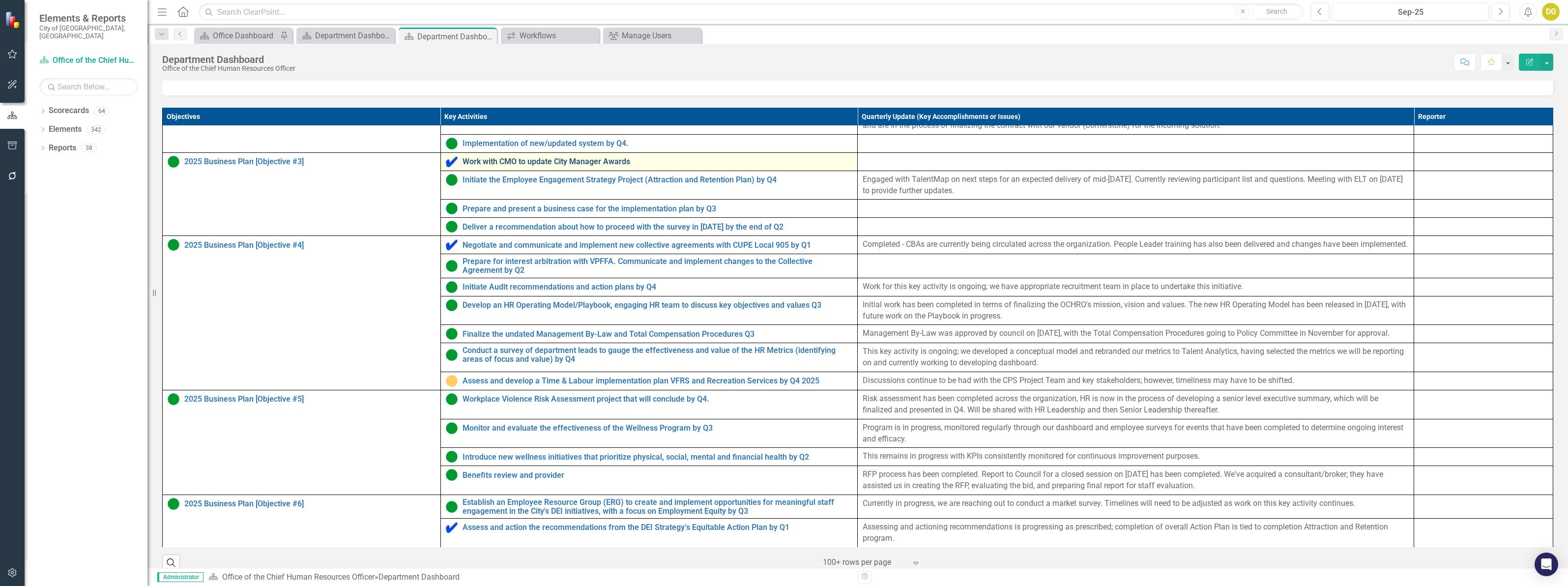
scroll to position [173, 0]
